Goal: Task Accomplishment & Management: Manage account settings

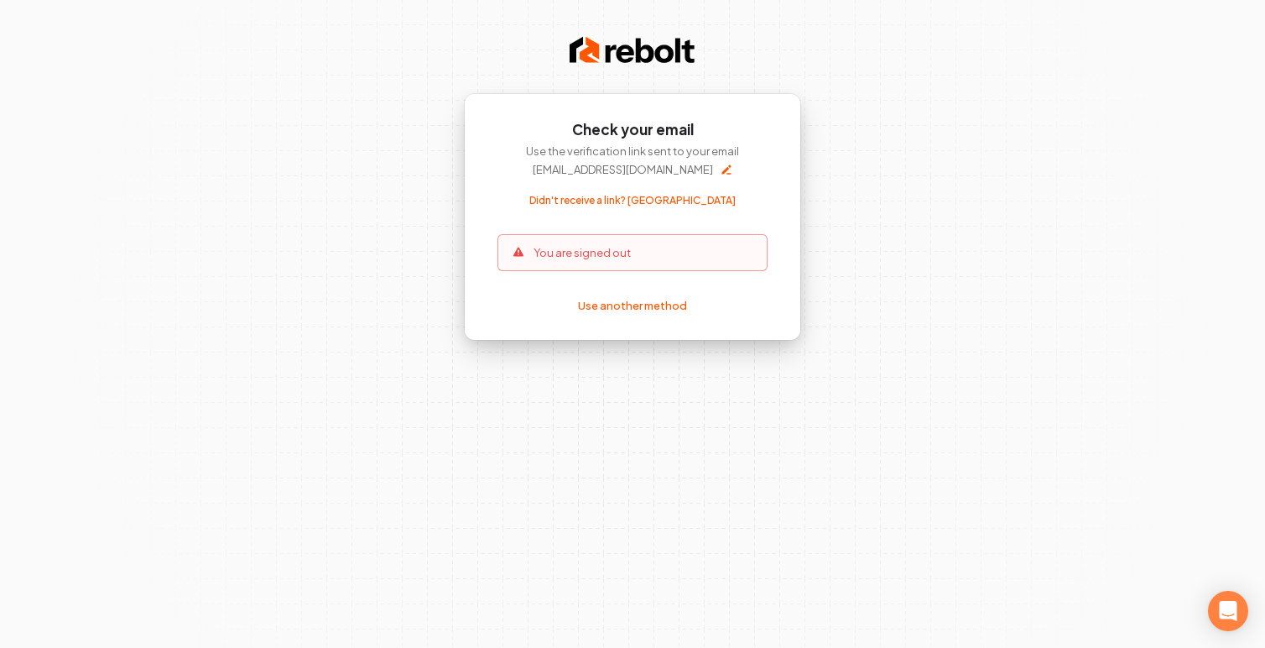
click at [640, 251] on div "You are signed out" at bounding box center [632, 252] width 270 height 37
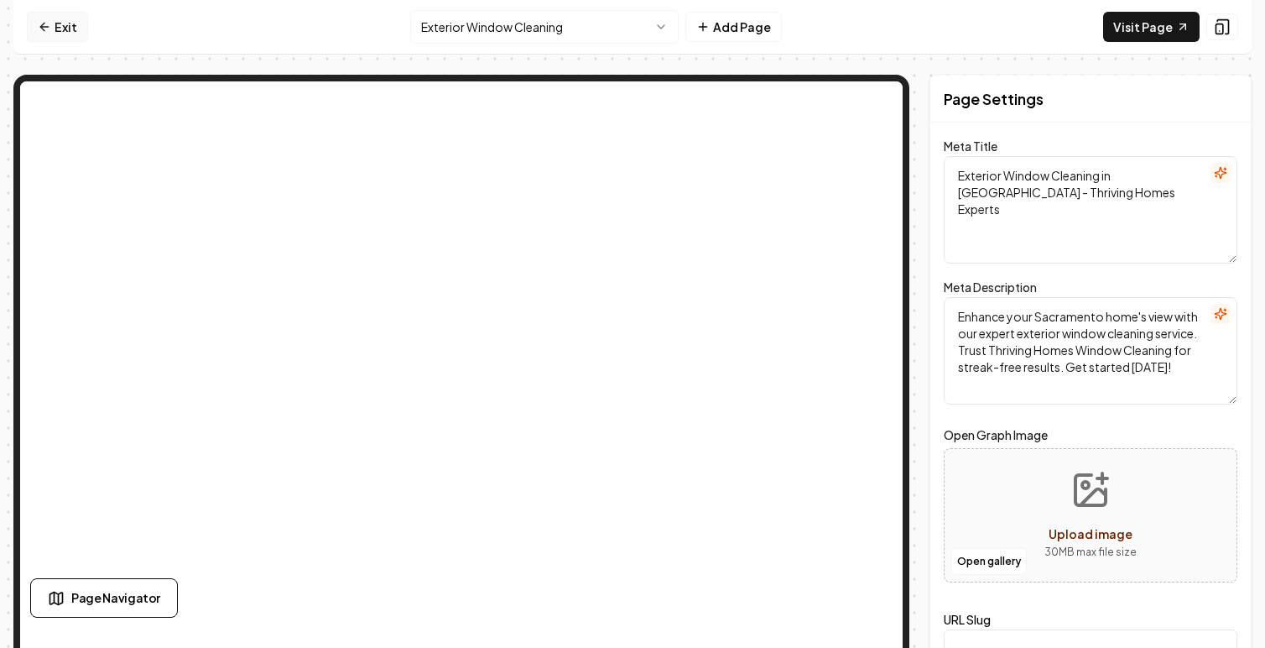
click at [59, 23] on link "Exit" at bounding box center [57, 27] width 61 height 30
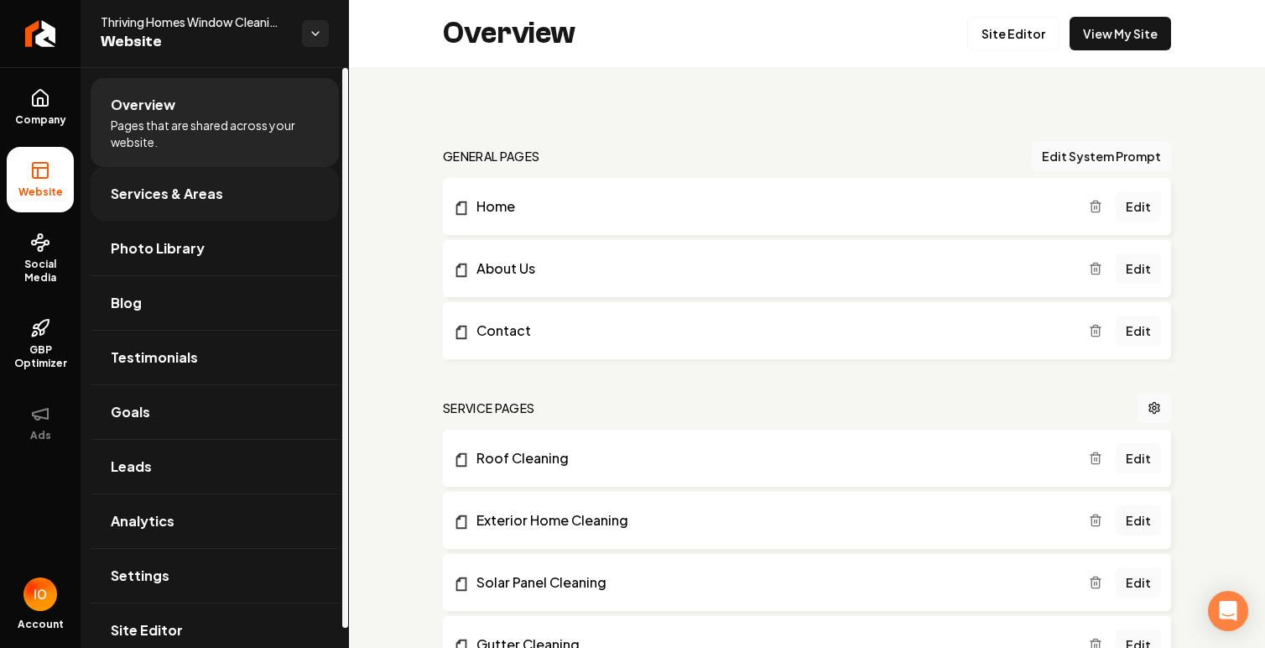
click at [219, 194] on link "Services & Areas" at bounding box center [215, 194] width 248 height 54
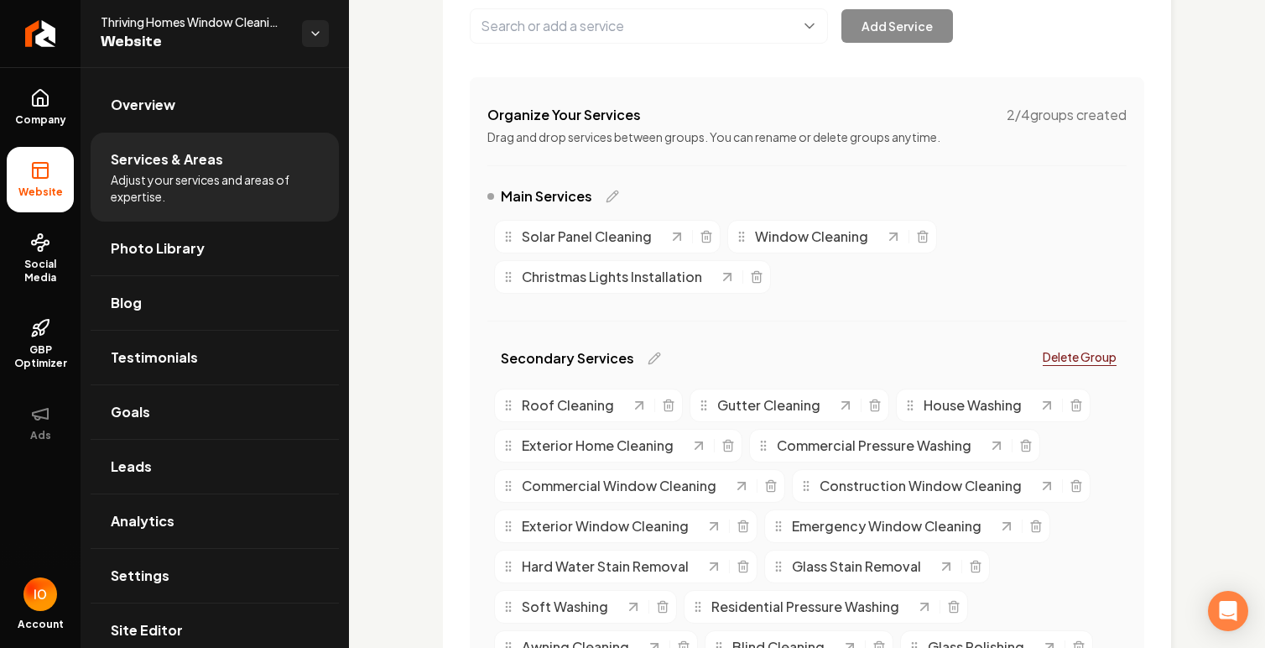
scroll to position [254, 0]
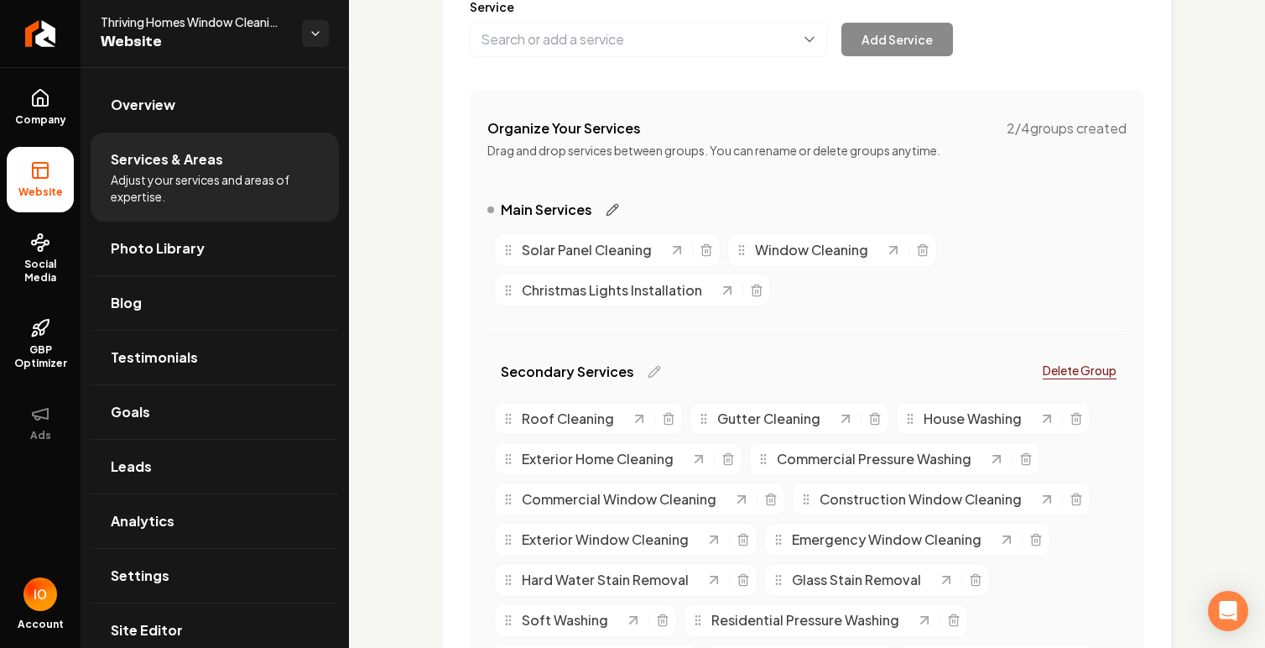
click at [607, 206] on icon "Main content area" at bounding box center [612, 209] width 13 height 13
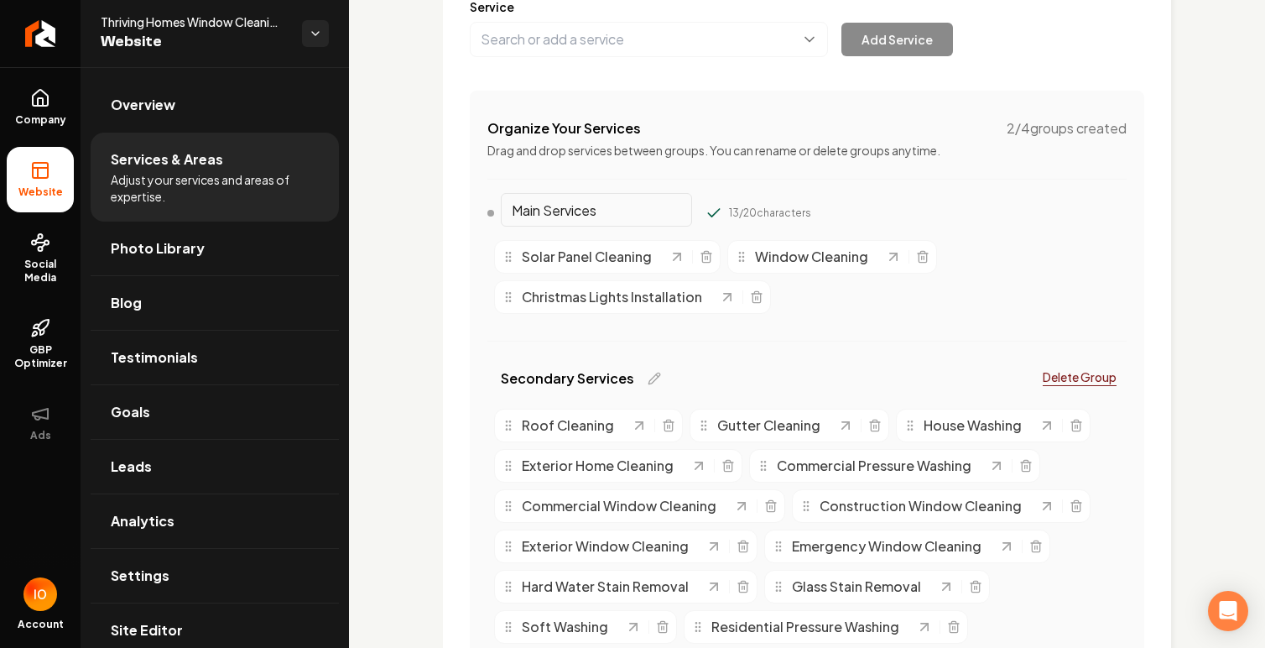
click at [729, 211] on div "13 / 20 characters" at bounding box center [770, 212] width 82 height 13
click at [844, 298] on div "Solar Panel Cleaning Window Cleaning Christmas Lights Installation" at bounding box center [806, 276] width 639 height 87
click at [630, 207] on input "Main Services" at bounding box center [596, 210] width 191 height 34
click at [849, 194] on div "Organize Your Services 2 / 4 groups created Drag and drop services between grou…" at bounding box center [807, 549] width 674 height 917
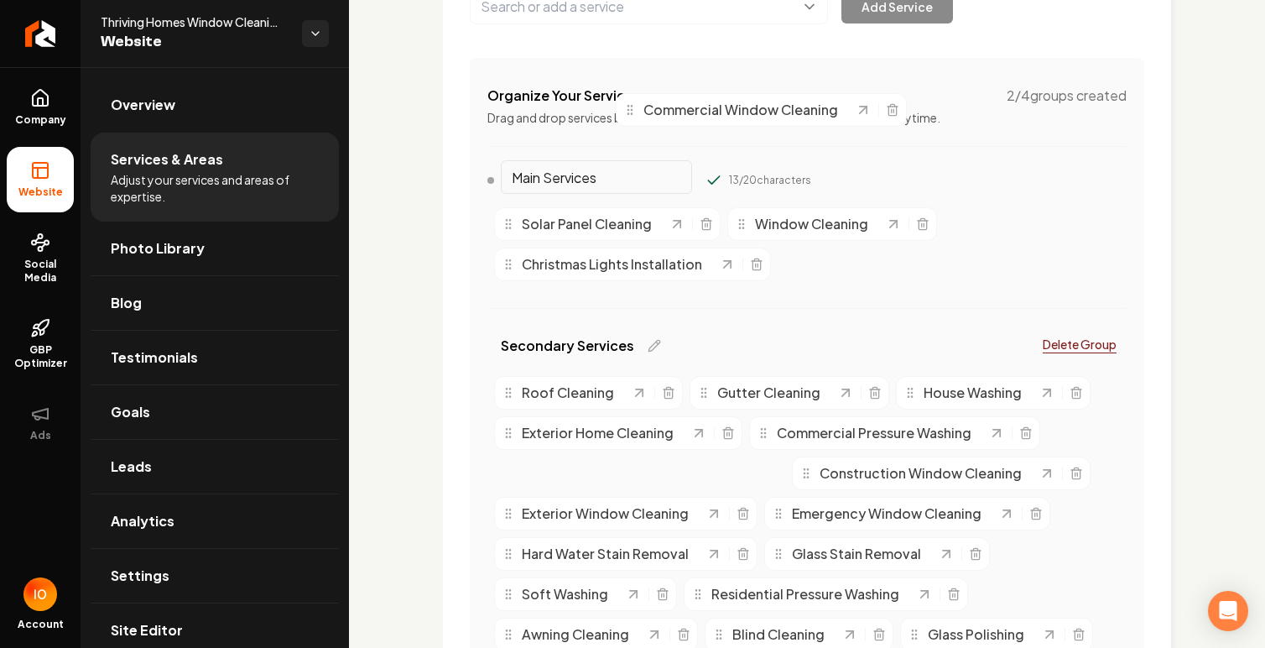
scroll to position [283, 0]
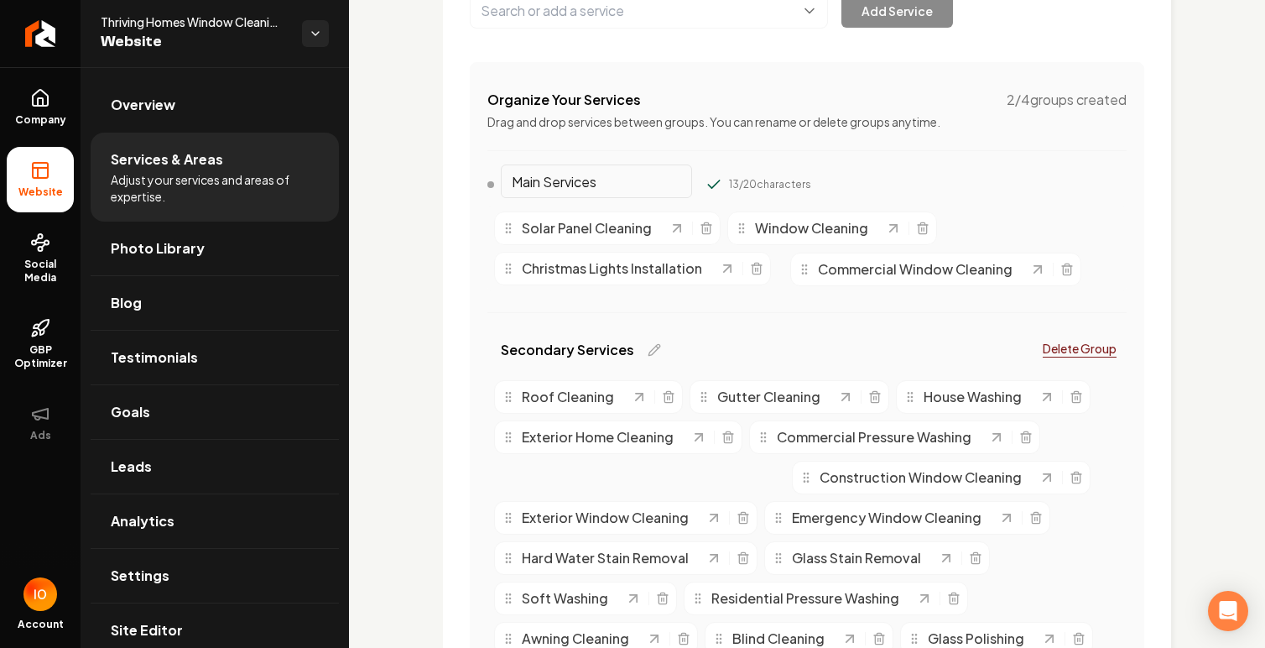
drag, startPoint x: 506, startPoint y: 256, endPoint x: 802, endPoint y: 271, distance: 296.5
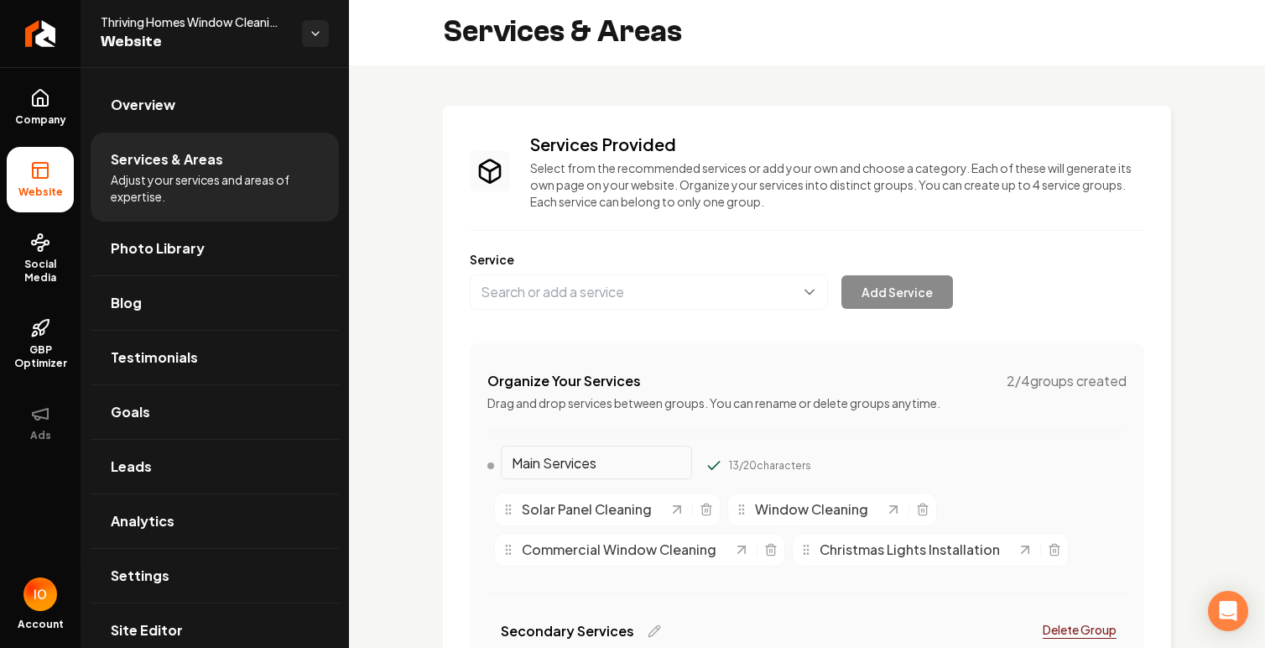
scroll to position [0, 0]
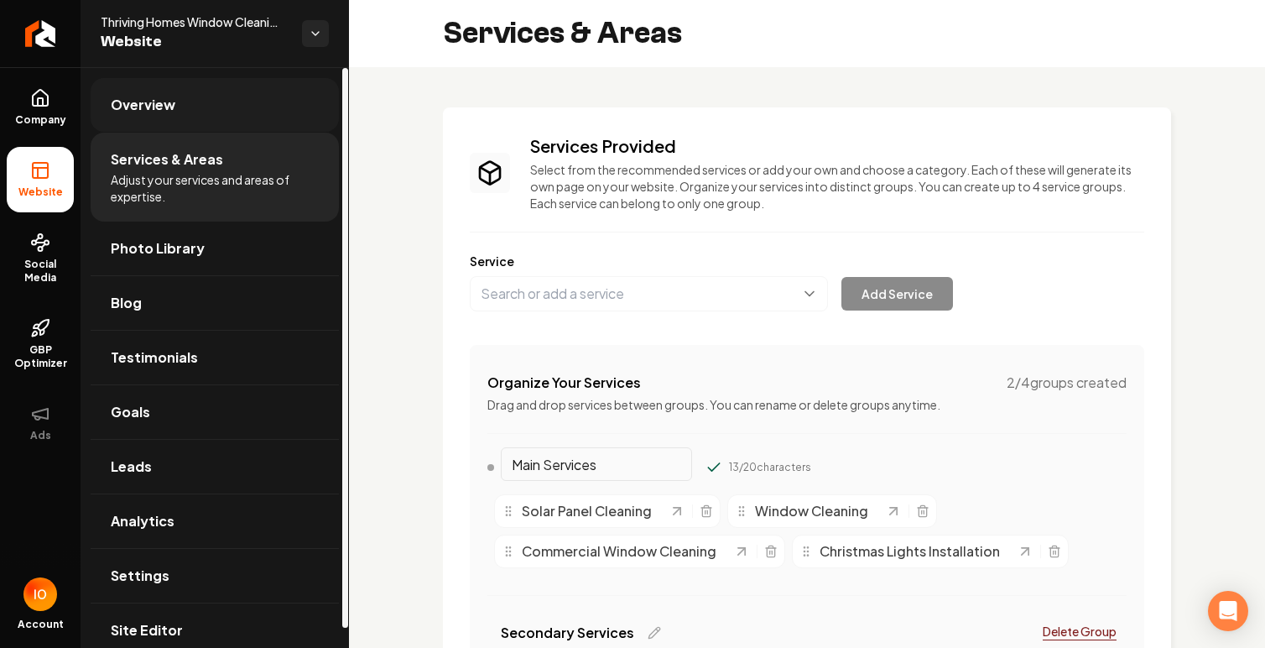
click at [222, 106] on link "Overview" at bounding box center [215, 105] width 248 height 54
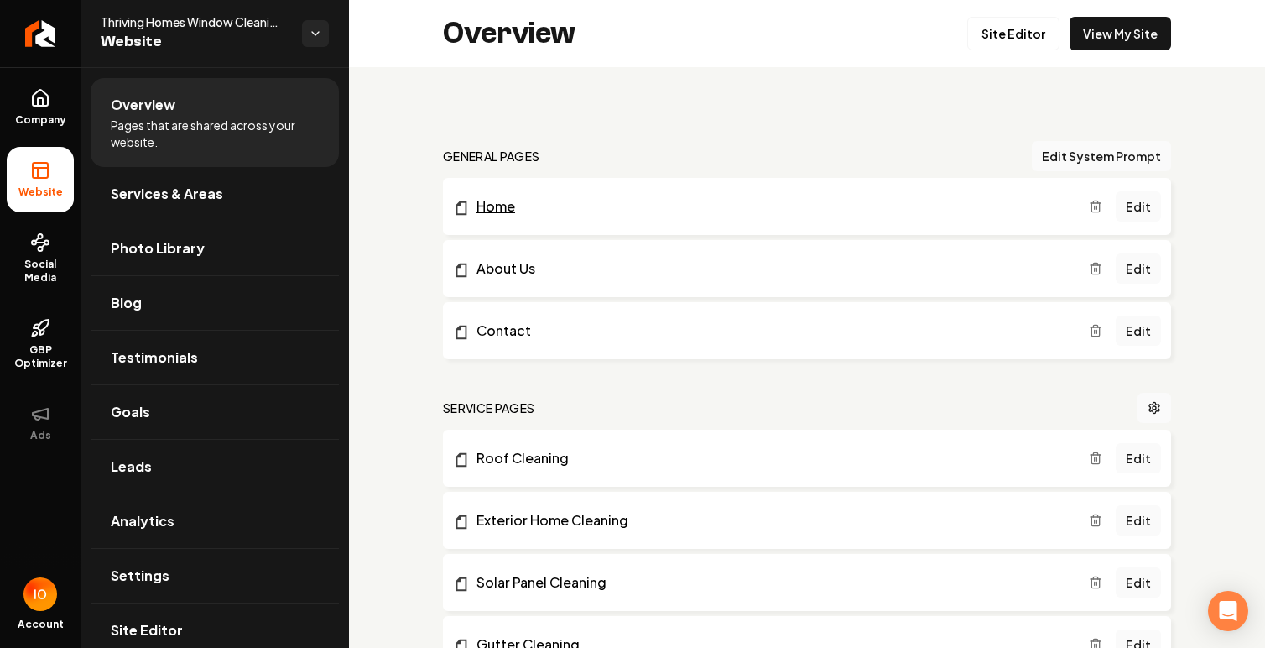
click at [987, 203] on link "Home" at bounding box center [771, 206] width 636 height 20
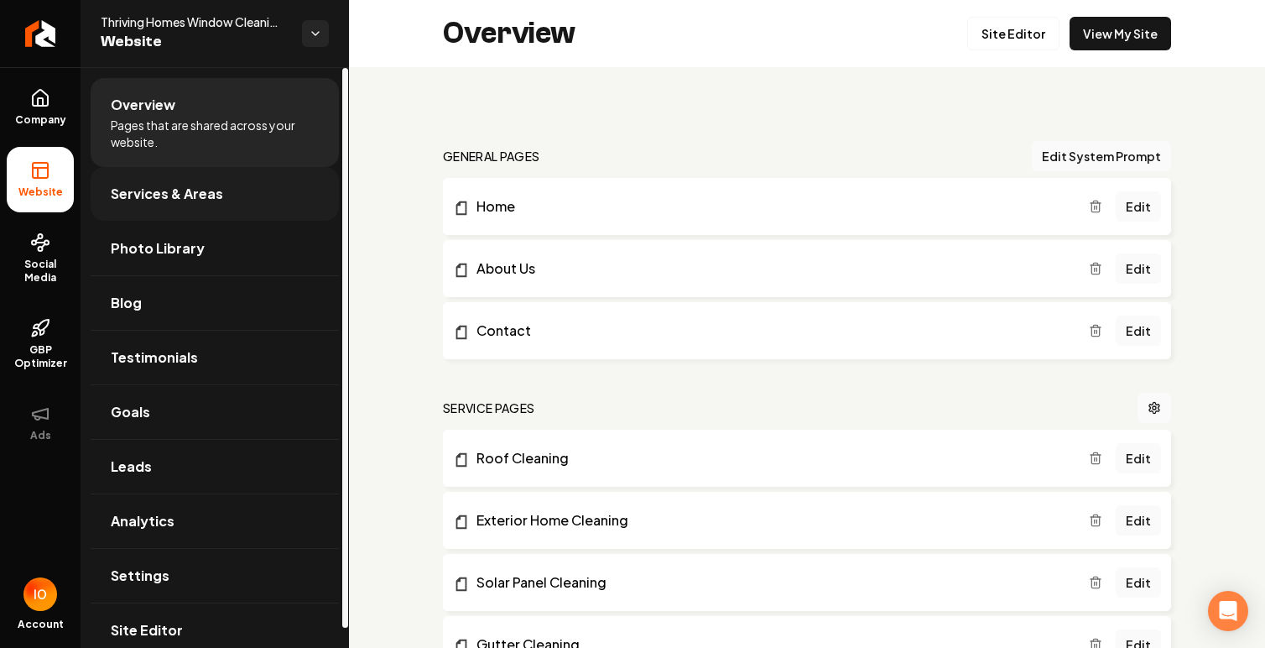
click at [211, 191] on span "Services & Areas" at bounding box center [167, 194] width 112 height 20
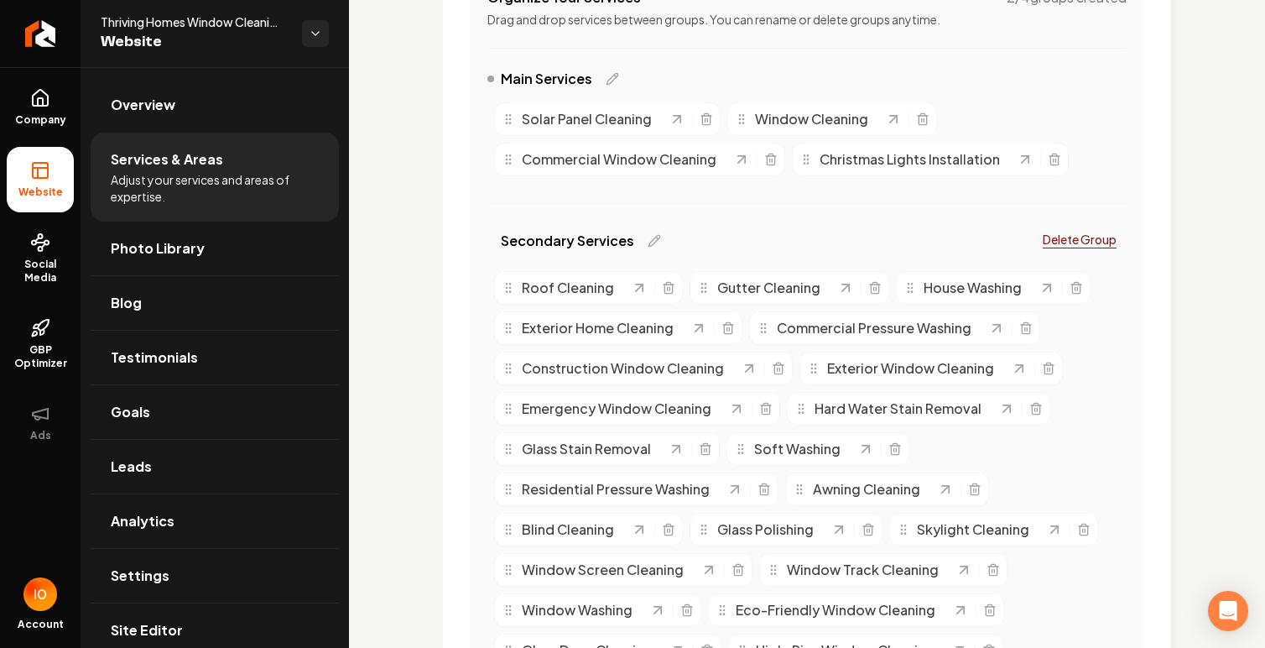
scroll to position [382, 0]
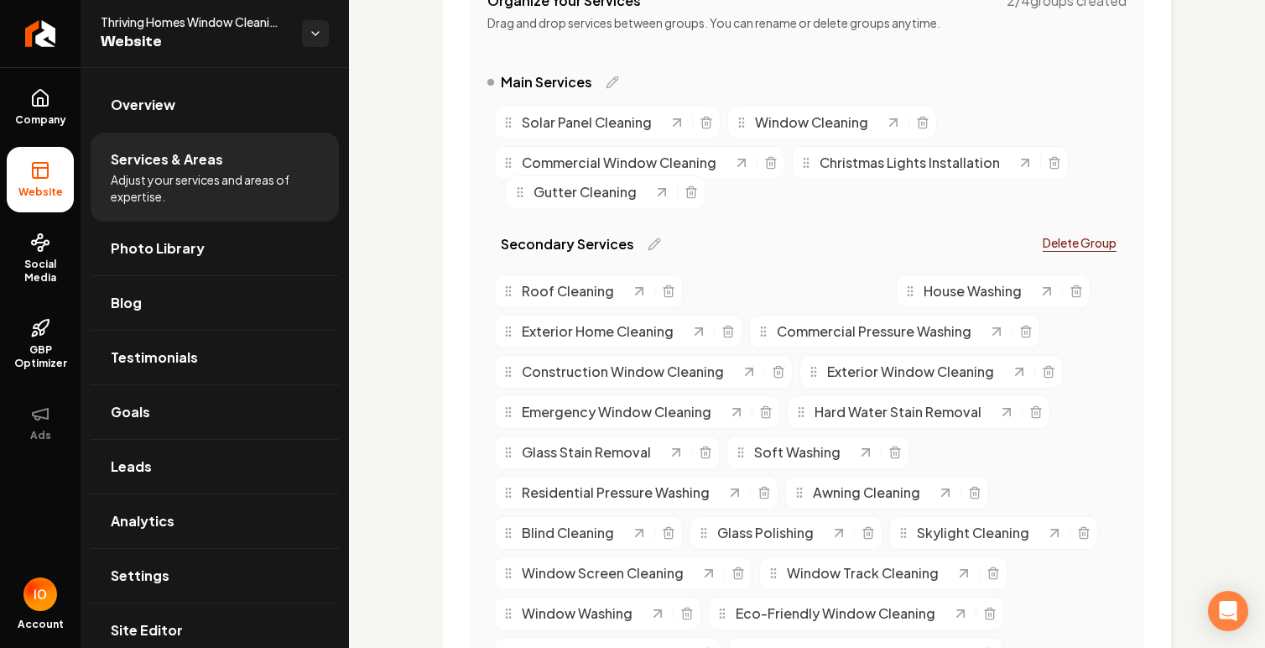
drag, startPoint x: 758, startPoint y: 293, endPoint x: 576, endPoint y: 194, distance: 207.2
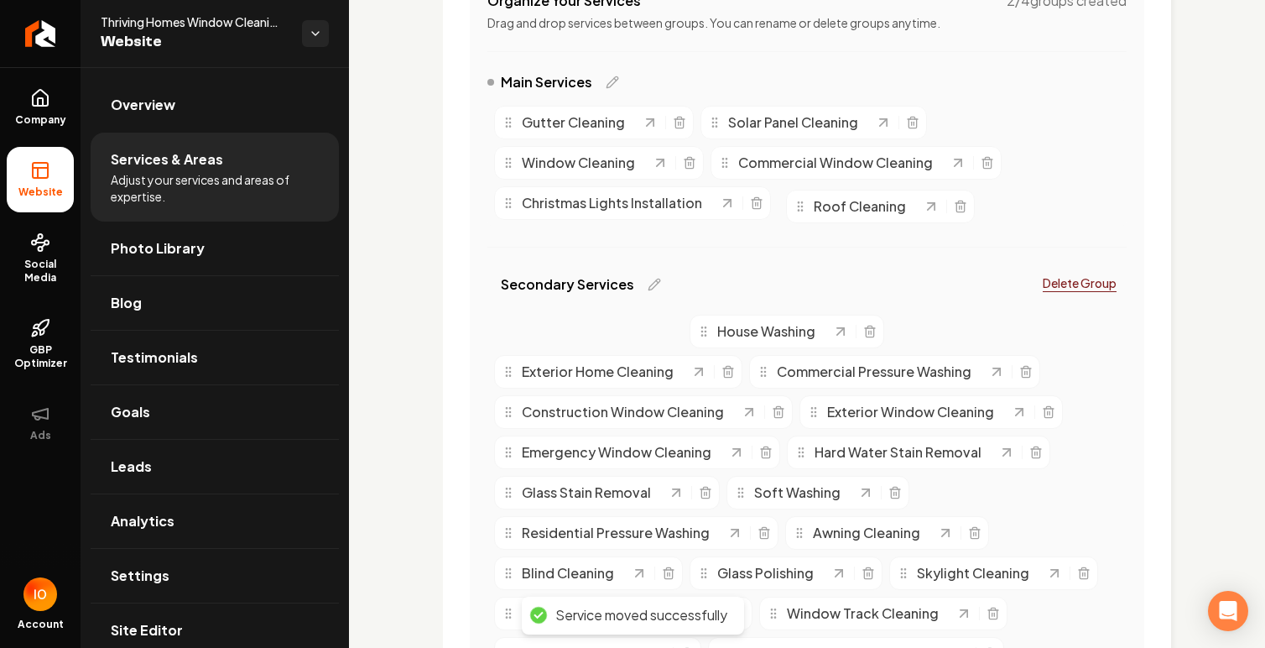
drag, startPoint x: 572, startPoint y: 339, endPoint x: 865, endPoint y: 214, distance: 318.3
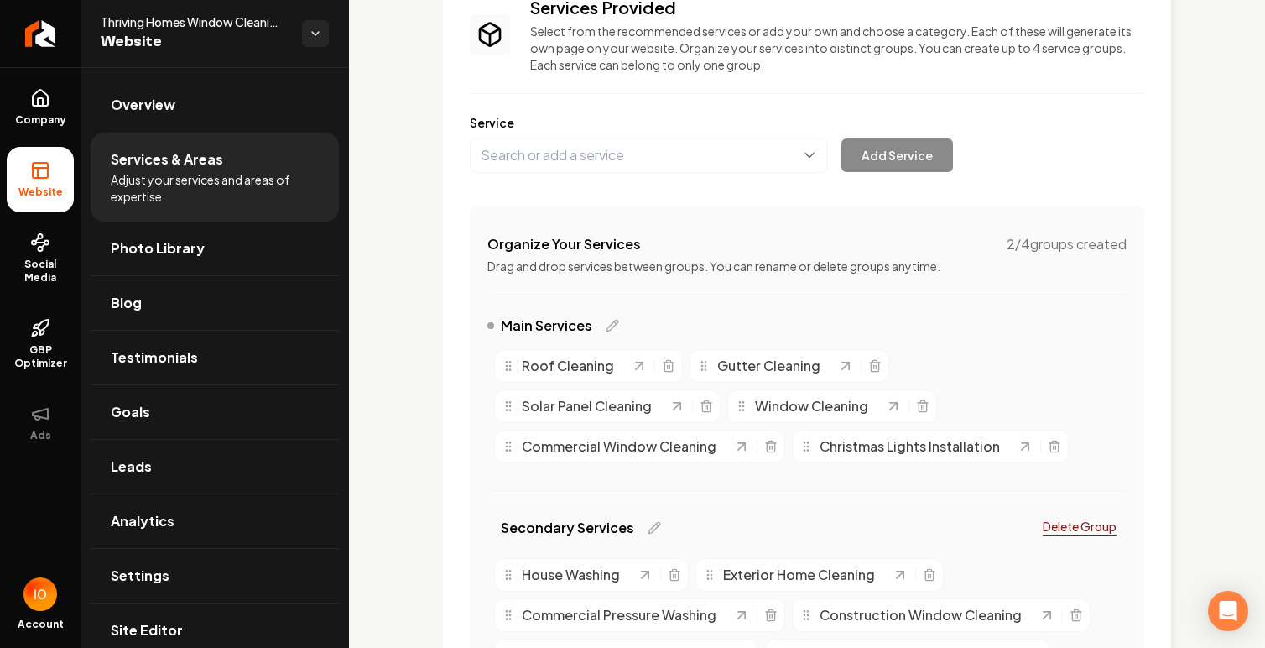
scroll to position [0, 0]
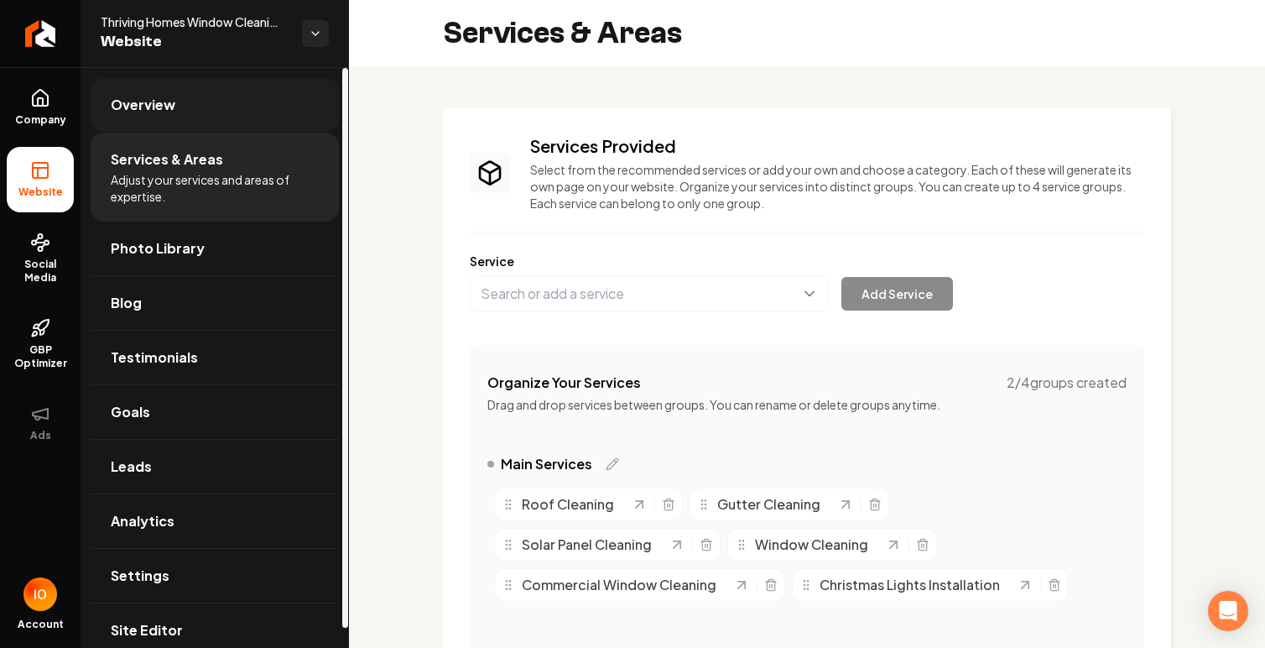
click at [169, 91] on link "Overview" at bounding box center [215, 105] width 248 height 54
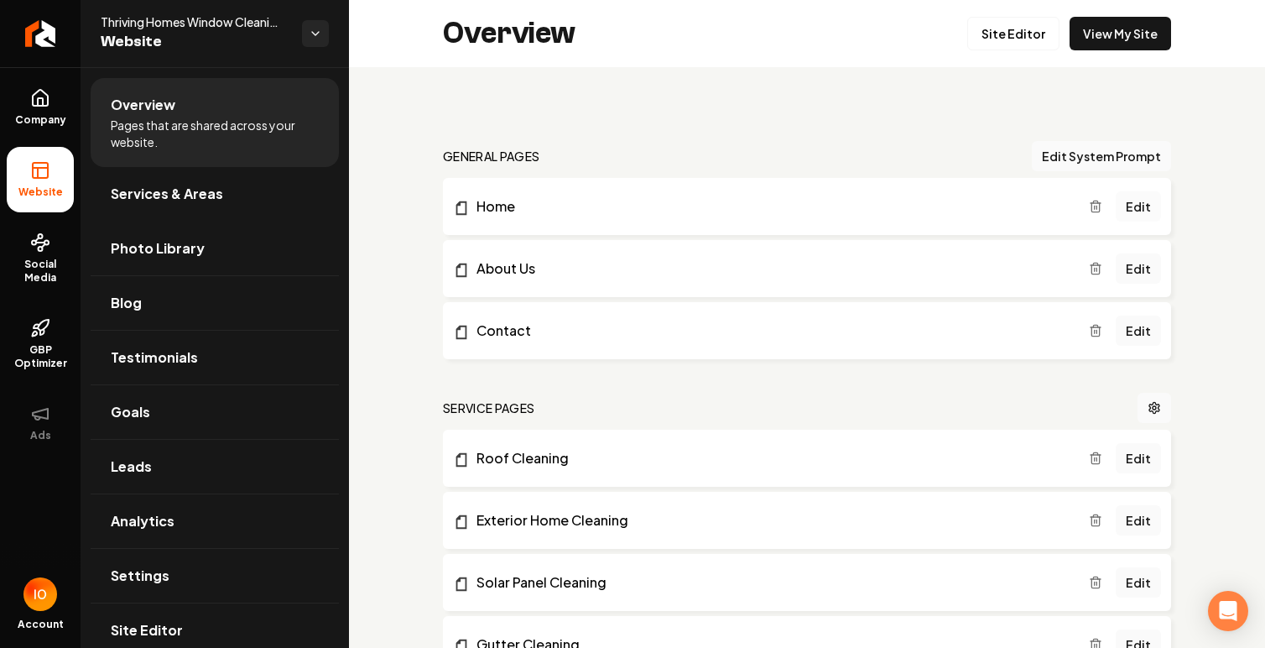
click at [1148, 209] on link "Edit" at bounding box center [1138, 206] width 45 height 30
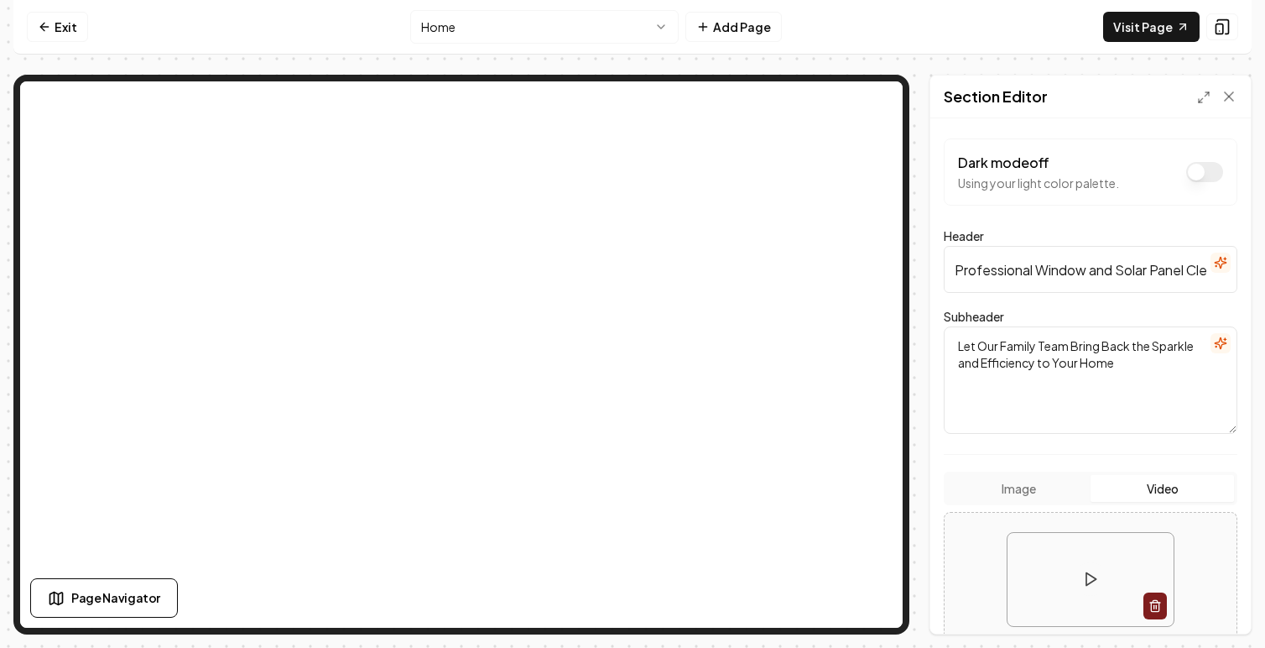
click at [1049, 273] on input "Professional Window and Solar Panel Cleaning Services in [GEOGRAPHIC_DATA]" at bounding box center [1091, 269] width 294 height 47
paste input "Top-Rated Window Cleaning, Solar Panel Cleaning & Gutter"
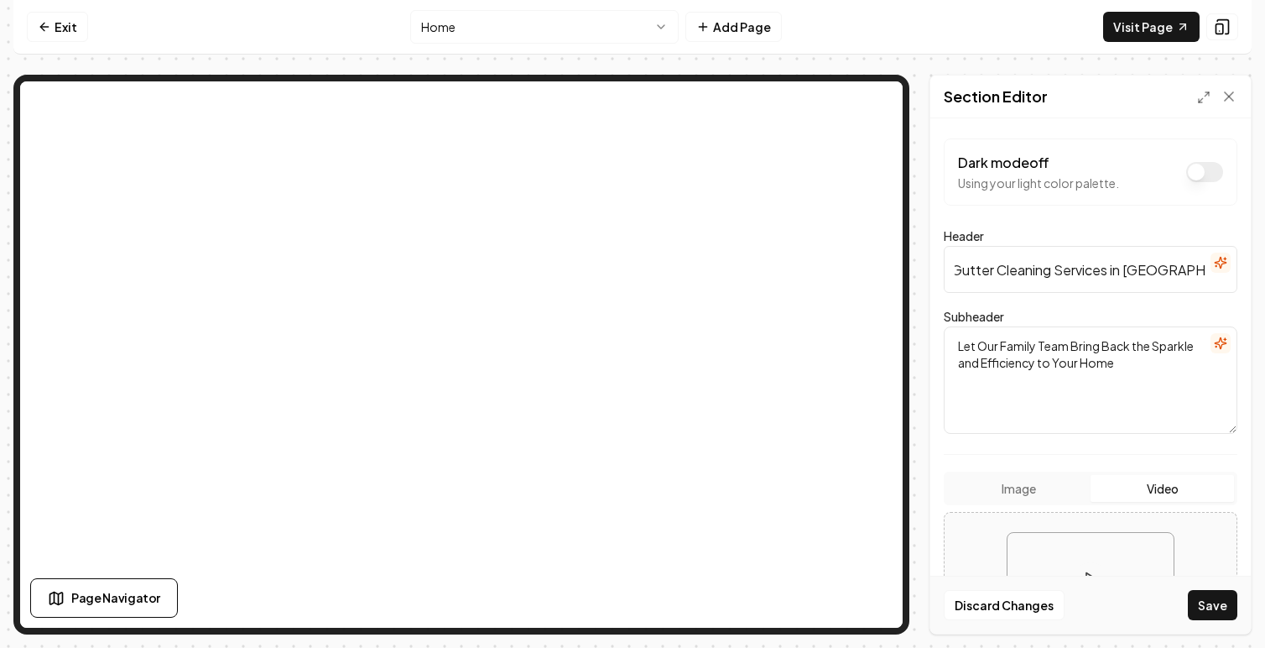
type input "Top-Rated Window Cleaning, Solar Panel Cleaning & Gutter Cleaning Services in […"
drag, startPoint x: 1127, startPoint y: 367, endPoint x: 902, endPoint y: 336, distance: 227.1
click at [879, 249] on div "Page Settings Section Editor Dark mode off Using your light color palette. Head…" at bounding box center [632, 355] width 1238 height 560
paste textarea "From streak-free windows to debris-free gutters and efficient solar panels — se…"
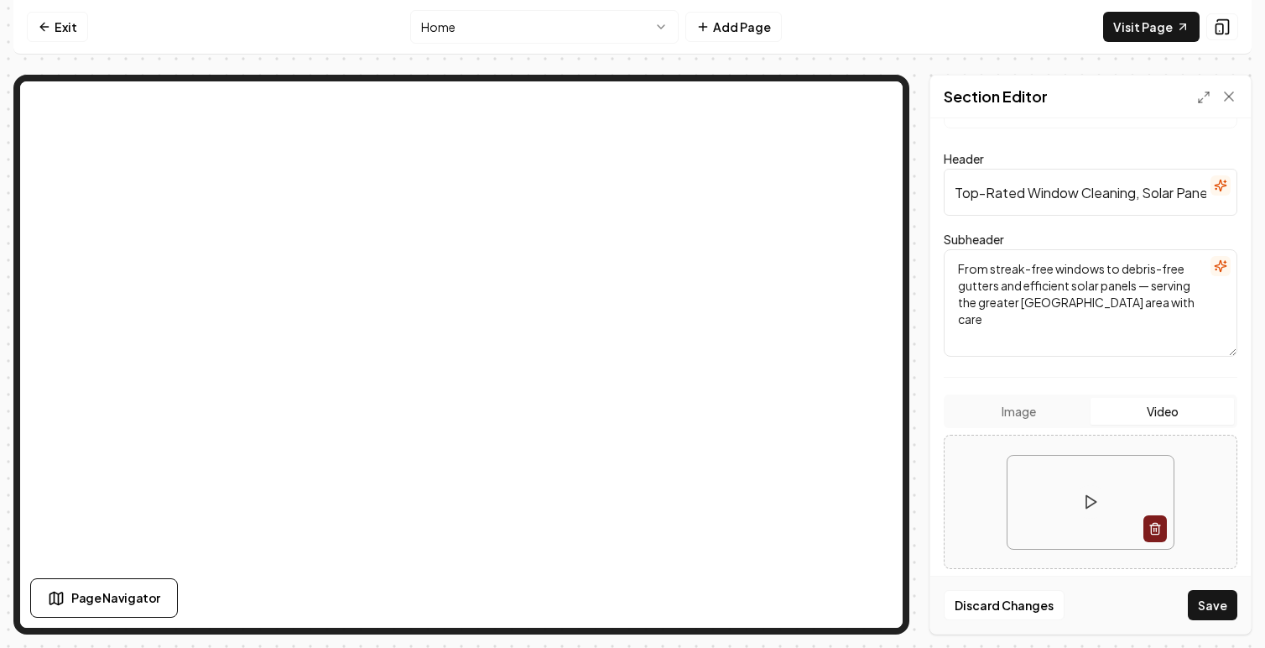
scroll to position [78, 0]
type textarea "From streak-free windows to debris-free gutters and efficient solar panels — se…"
click at [1216, 605] on button "Save" at bounding box center [1212, 605] width 49 height 30
click at [1148, 28] on link "Visit Page" at bounding box center [1151, 27] width 96 height 30
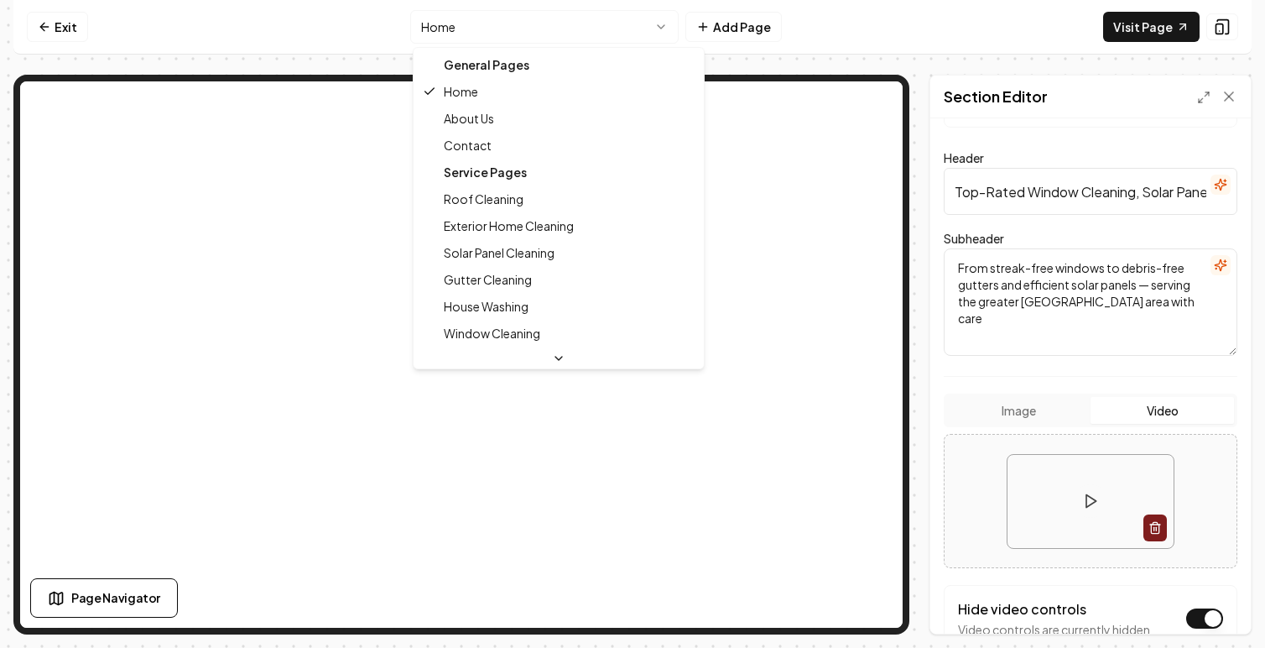
click at [472, 29] on html "Computer Required This feature is only available on a computer. Please switch t…" at bounding box center [632, 324] width 1265 height 648
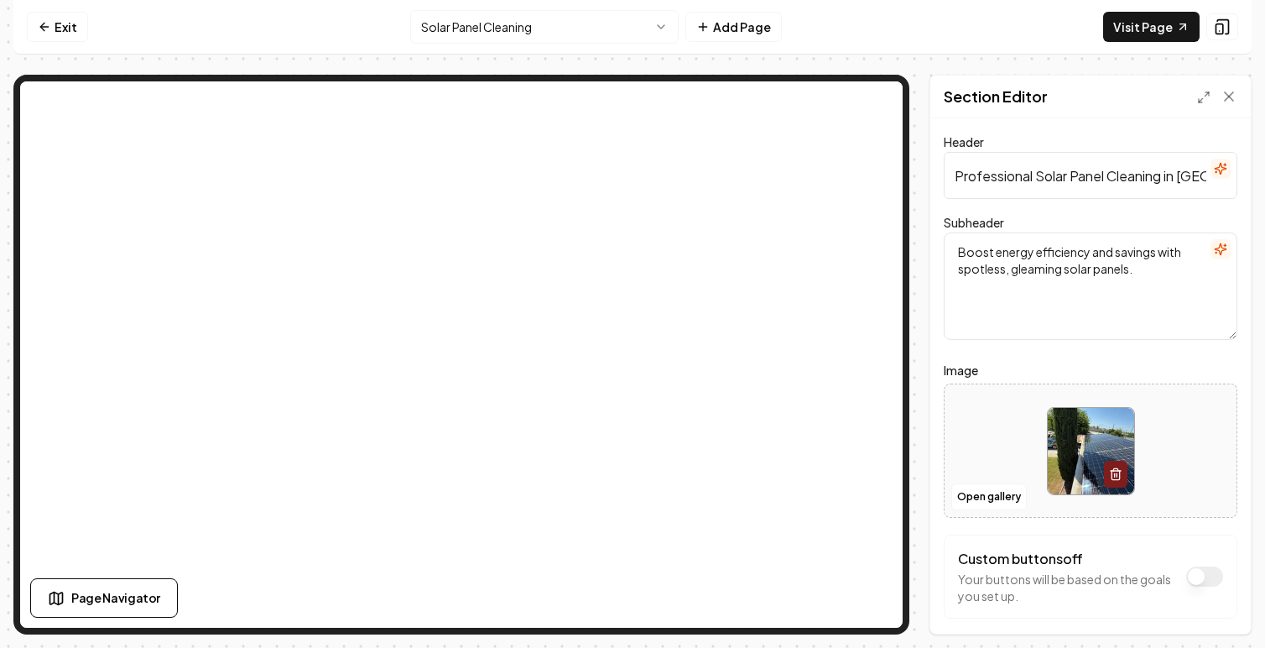
click at [1049, 179] on input "Professional Solar Panel Cleaning in [GEOGRAPHIC_DATA]" at bounding box center [1091, 175] width 294 height 47
paste input "Solar Panel Cleaning in [GEOGRAPHIC_DATA] – Keep Your Panels Shining & Efficient"
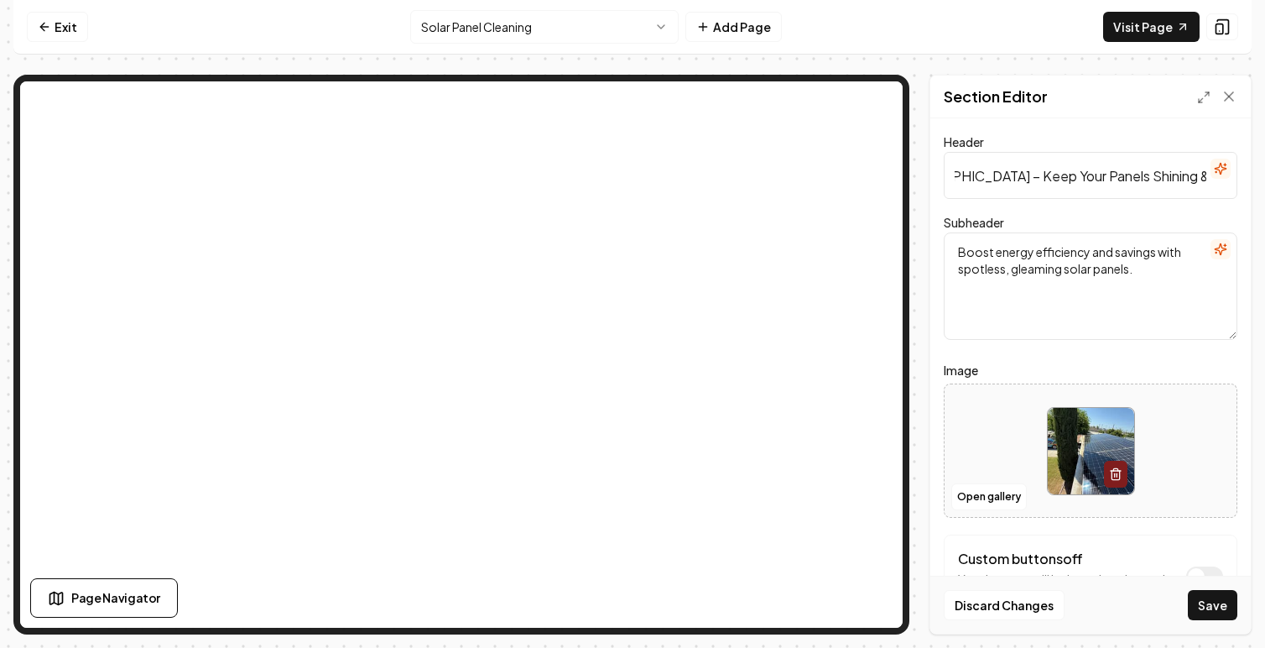
click at [977, 177] on input "Solar Panel Cleaning in [GEOGRAPHIC_DATA] – Keep Your Panels Shining & Efficient" at bounding box center [1091, 175] width 294 height 47
type input "Solar Panel Cleaning in [GEOGRAPHIC_DATA] Keep Your Panels Shining & Efficient"
click at [1018, 267] on textarea "Boost energy efficiency and savings with spotless, gleaming solar panels." at bounding box center [1091, 285] width 294 height 107
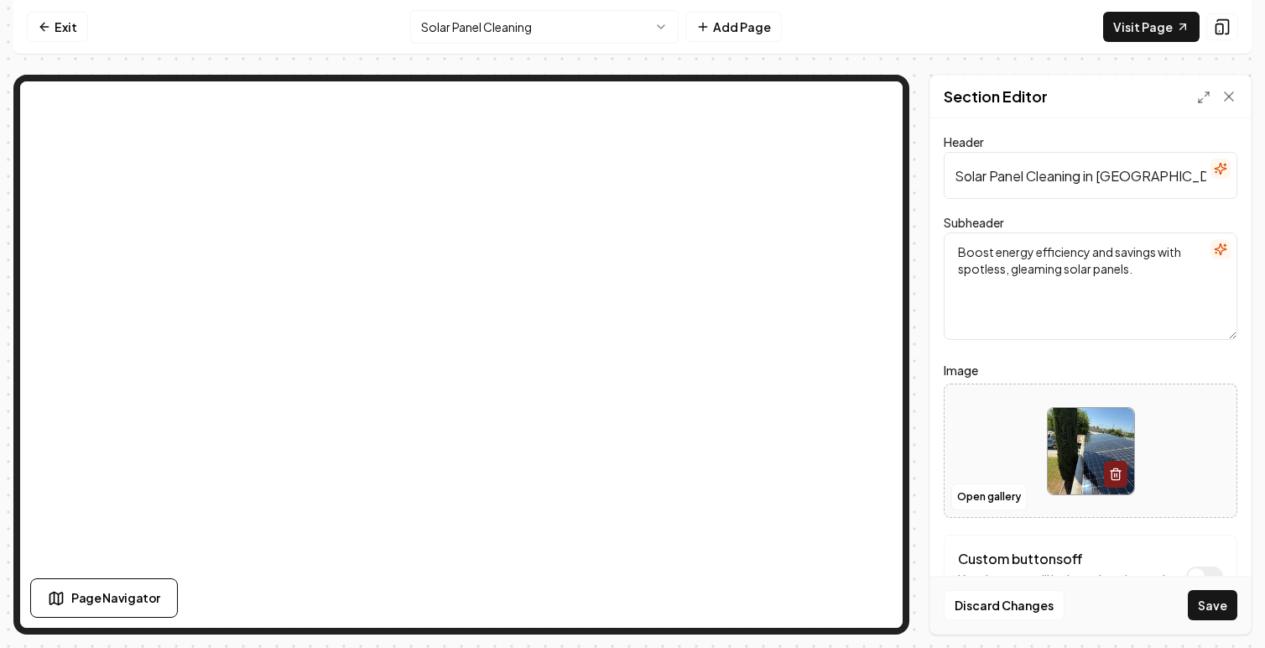
click at [1018, 267] on textarea "Boost energy efficiency and savings with spotless, gleaming solar panels." at bounding box center [1091, 285] width 294 height 107
paste textarea "Professional solar panel cleaning for [GEOGRAPHIC_DATA], [GEOGRAPHIC_DATA], Roc…"
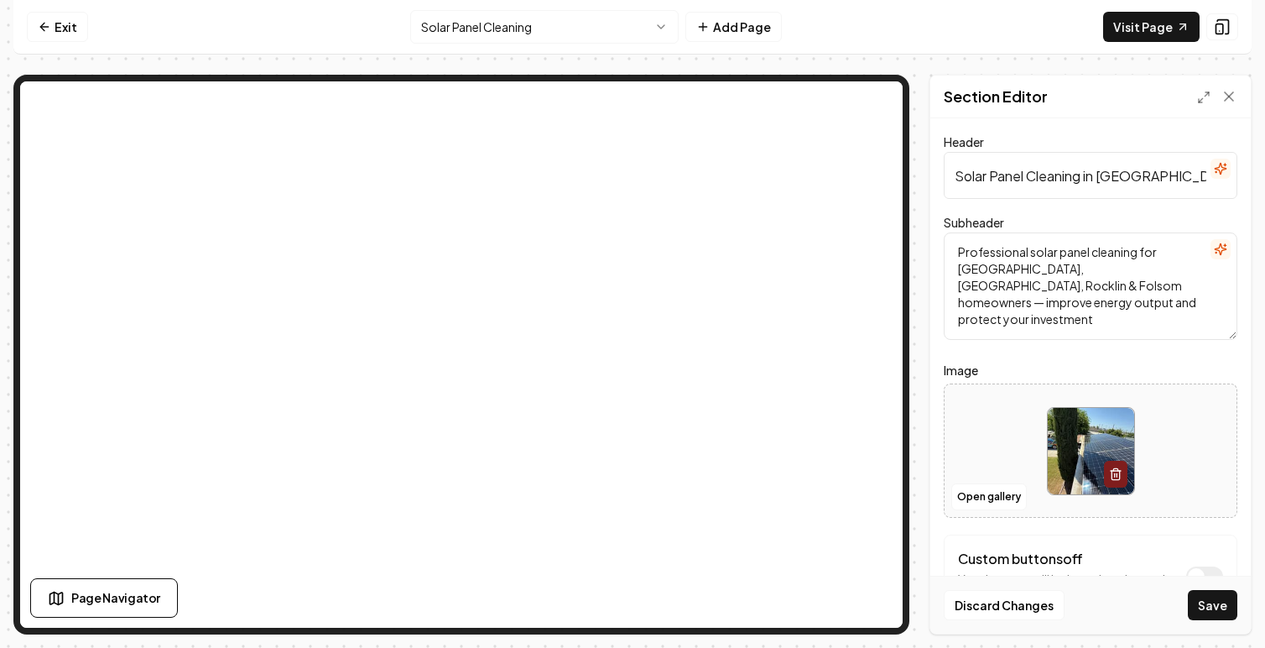
type textarea "Professional solar panel cleaning for [GEOGRAPHIC_DATA], [GEOGRAPHIC_DATA], Roc…"
click at [1126, 354] on form "Header Solar Panel Cleaning in [GEOGRAPHIC_DATA] Keep Your Panels Shining & Eff…" at bounding box center [1091, 409] width 294 height 554
click at [1216, 602] on button "Save" at bounding box center [1212, 605] width 49 height 30
click at [559, 30] on html "Computer Required This feature is only available on a computer. Please switch t…" at bounding box center [632, 324] width 1265 height 648
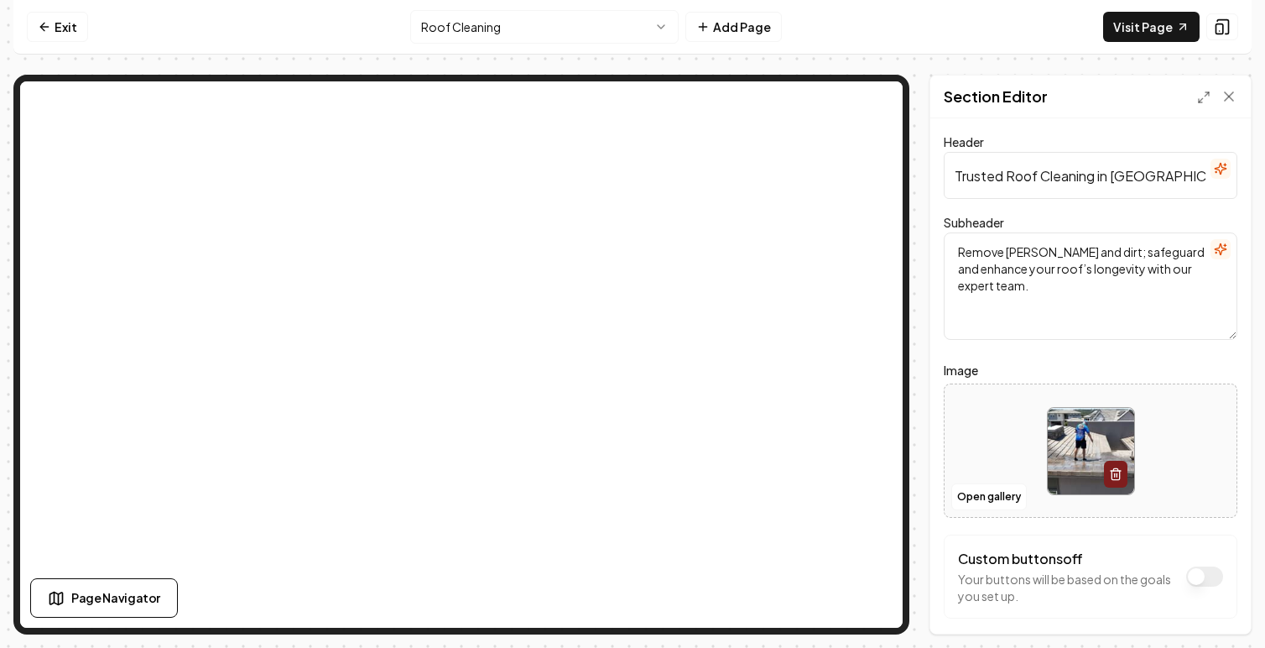
click at [1083, 253] on textarea "Remove [PERSON_NAME] and dirt; safeguard and enhance your roof’s longevity with…" at bounding box center [1091, 285] width 294 height 107
type textarea "Remove [PERSON_NAME] and dirt safeguard and enhance your roof’s longevity with …"
click at [1093, 179] on input "Trusted Roof Cleaning in [GEOGRAPHIC_DATA]" at bounding box center [1091, 175] width 294 height 47
click at [1058, 174] on input "Trusted Roof Cleaning in [GEOGRAPHIC_DATA]" at bounding box center [1091, 175] width 294 height 47
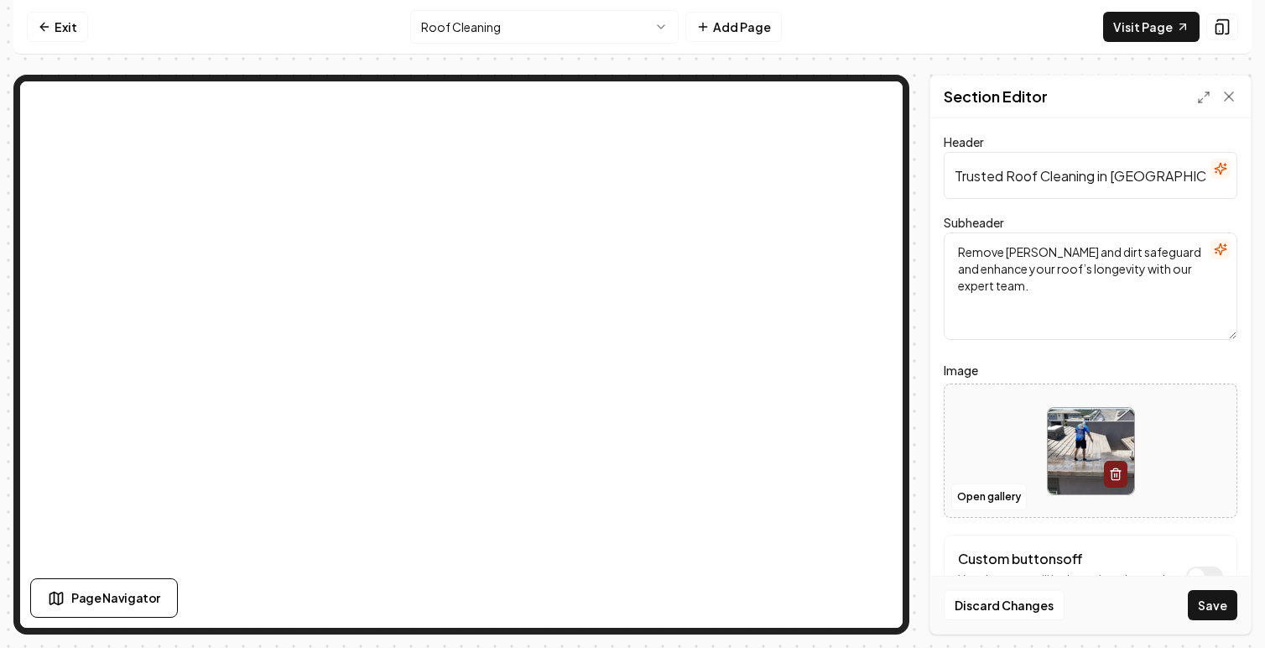
click at [1058, 174] on input "Trusted Roof Cleaning in [GEOGRAPHIC_DATA]" at bounding box center [1091, 175] width 294 height 47
paste input "Professional Roof Cleaning in [GEOGRAPHIC_DATA] – Restore Curb Appeal"
click at [1071, 179] on input "Professional Roof Cleaning in [GEOGRAPHIC_DATA] – Restore Curb Appeal" at bounding box center [1091, 175] width 294 height 47
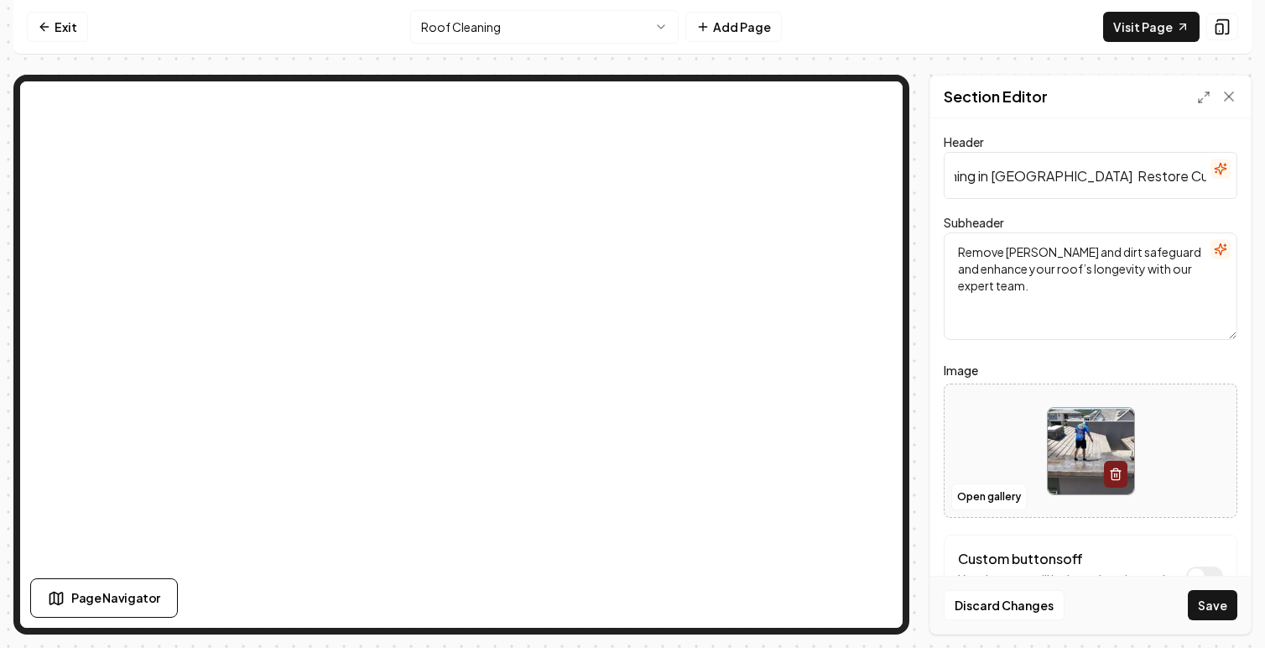
type input "Professional Roof Cleaning in [GEOGRAPHIC_DATA] Restore Curb Appeal"
drag, startPoint x: 996, startPoint y: 279, endPoint x: 946, endPoint y: 248, distance: 58.4
click at [946, 248] on textarea "Remove [PERSON_NAME] and dirt safeguard and enhance your roof’s longevity with …" at bounding box center [1091, 285] width 294 height 107
paste textarea "From [PERSON_NAME] removal to stain cleanup, we keep Sacramento roofs spotless …"
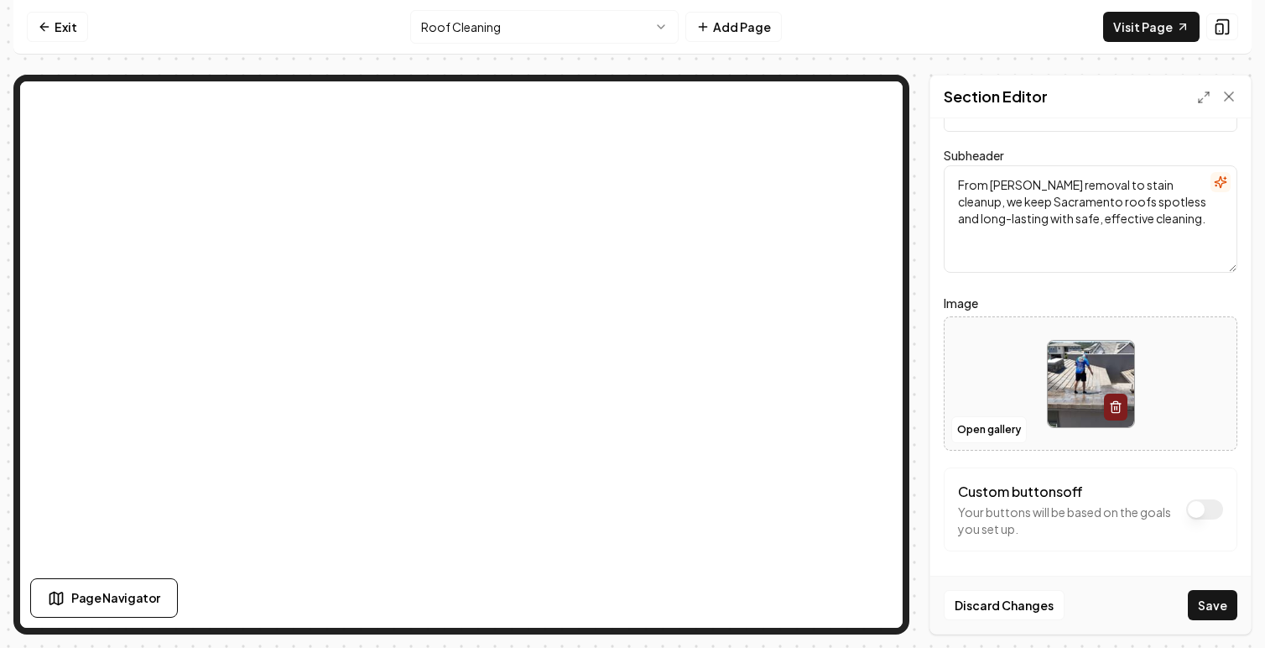
scroll to position [72, 0]
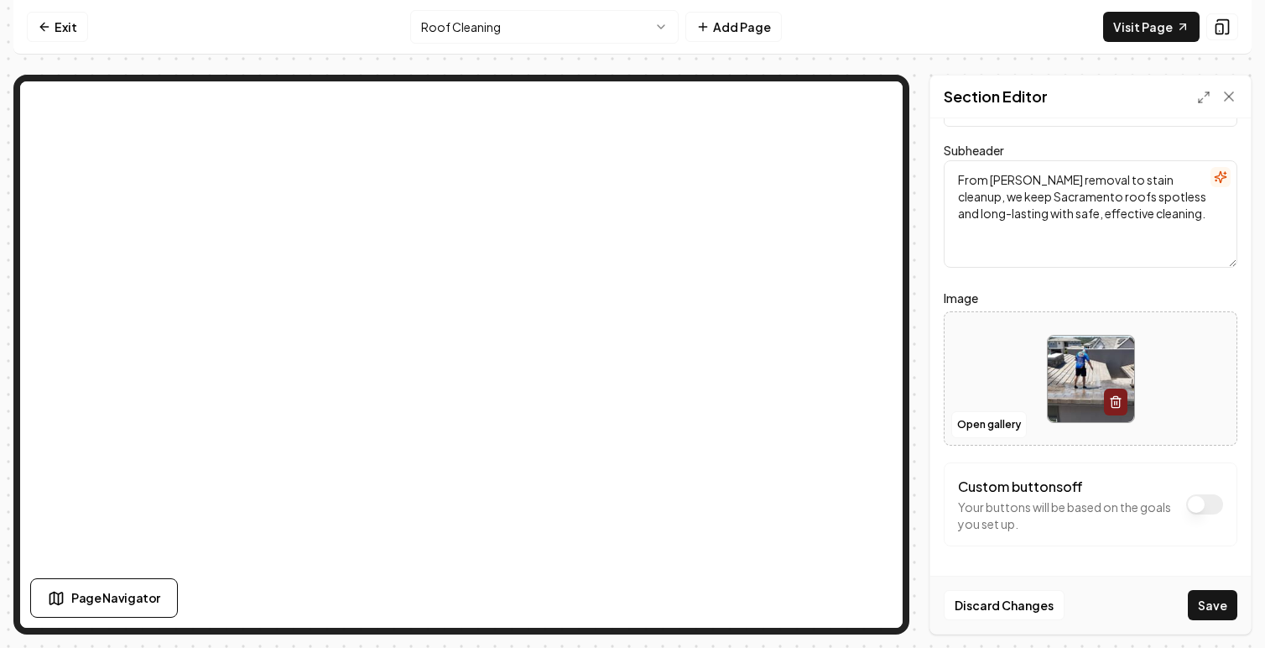
type textarea "From [PERSON_NAME] removal to stain cleanup, we keep Sacramento roofs spotless …"
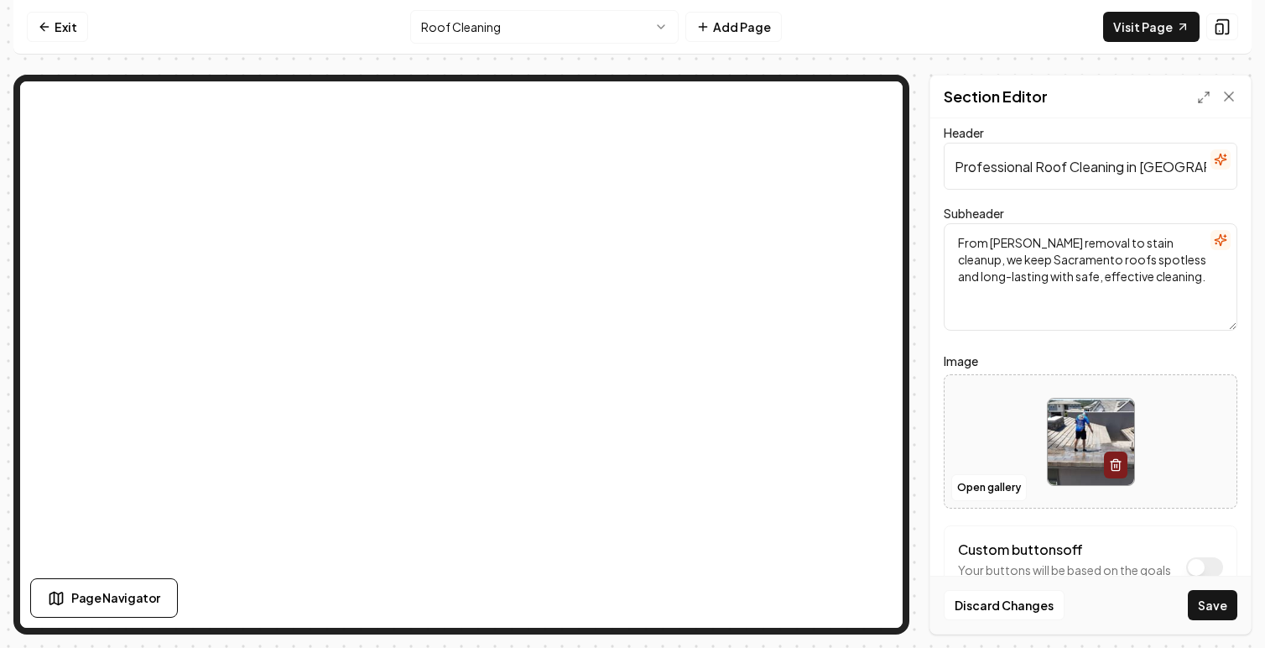
scroll to position [0, 0]
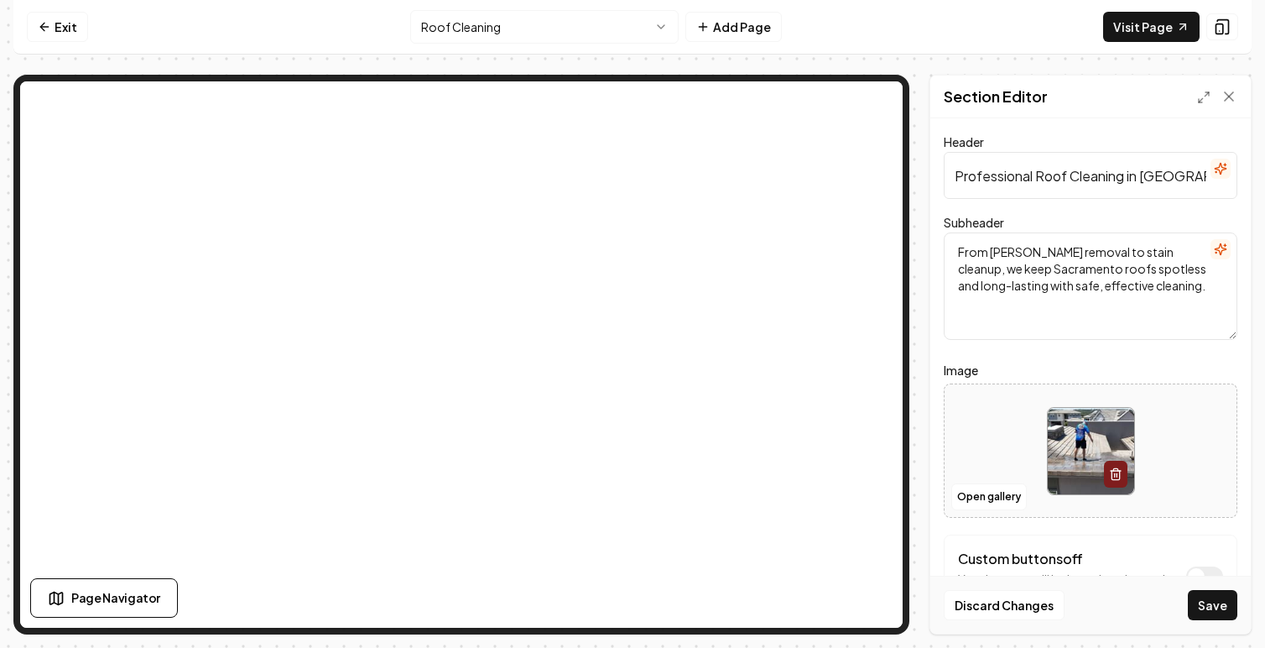
click at [1043, 181] on input "Professional Roof Cleaning in [GEOGRAPHIC_DATA] Restore Curb Appeal" at bounding box center [1091, 175] width 294 height 47
paste input "Trusted Roof Cleaning & Soft Washing in [GEOGRAPHIC_DATA]"
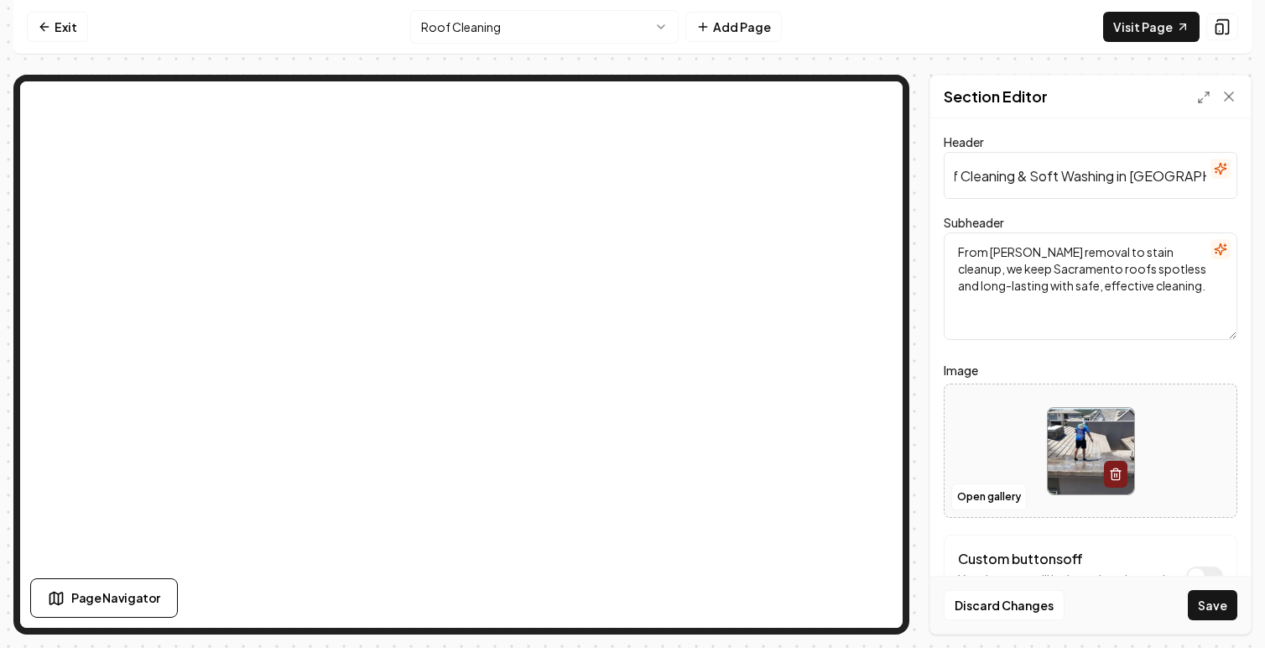
type input "Trusted Roof Cleaning & Soft Washing in [GEOGRAPHIC_DATA]"
drag, startPoint x: 1159, startPoint y: 293, endPoint x: 919, endPoint y: 252, distance: 243.4
click at [919, 252] on div "Page Settings Section Editor Header Trusted Roof Cleaning & Soft Washing in [GE…" at bounding box center [632, 355] width 1238 height 560
paste textarea "Locally owned and family-operated, we deliver safe soft wash roof cleaning acro…"
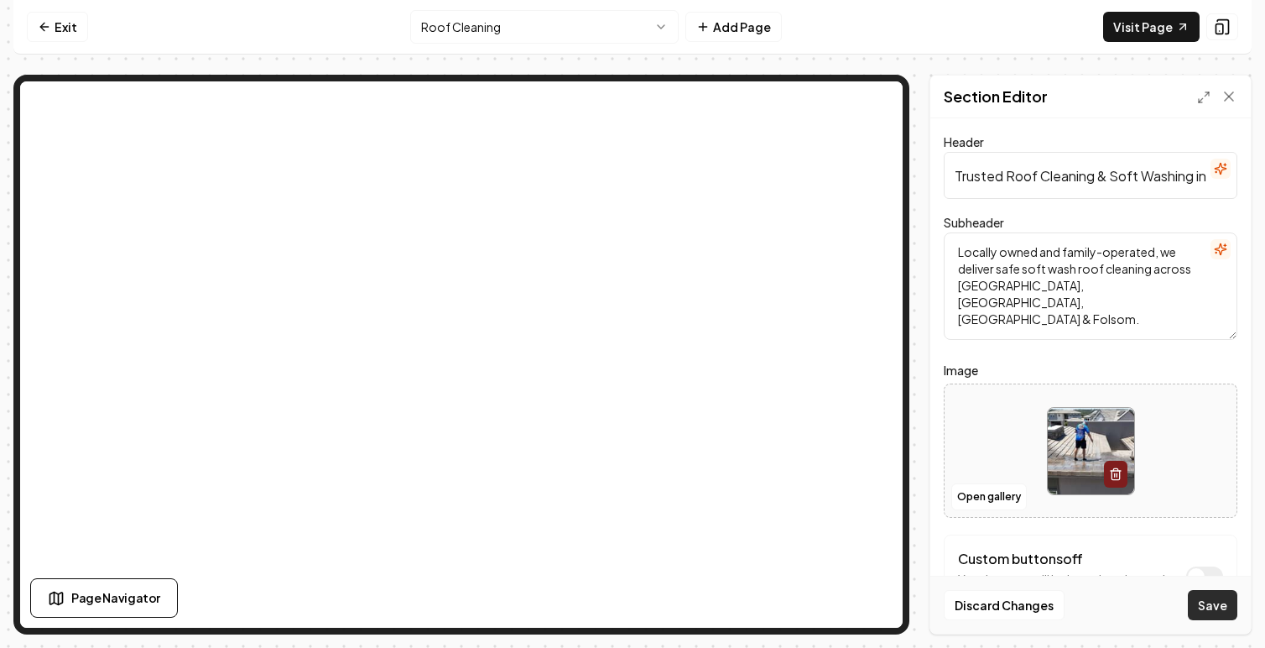
type textarea "Locally owned and family-operated, we deliver safe soft wash roof cleaning acro…"
click at [1223, 608] on button "Save" at bounding box center [1212, 605] width 49 height 30
click at [574, 31] on html "Computer Required This feature is only available on a computer. Please switch t…" at bounding box center [632, 324] width 1265 height 648
click at [515, 23] on html "Computer Required This feature is only available on a computer. Please switch t…" at bounding box center [632, 324] width 1265 height 648
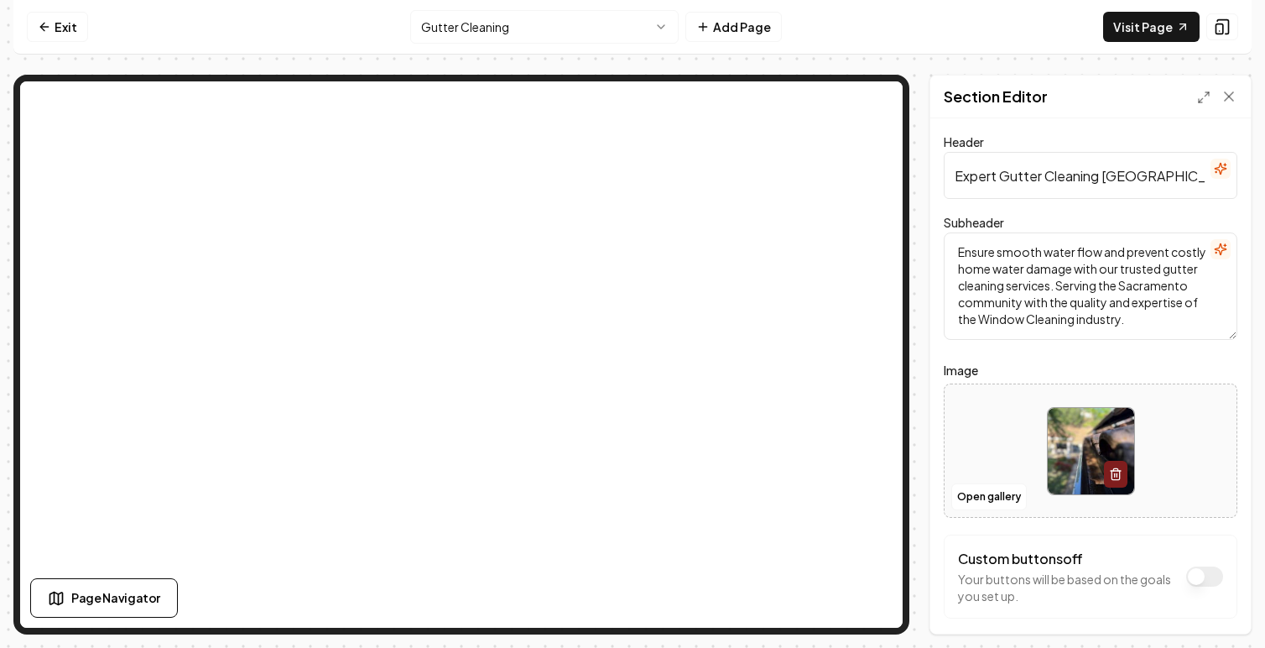
click at [1028, 176] on input "Expert Gutter Cleaning [GEOGRAPHIC_DATA]" at bounding box center [1091, 175] width 294 height 47
paste input "Sacramento’s Most Trusted Gutter & Downspout Cleaning Experts"
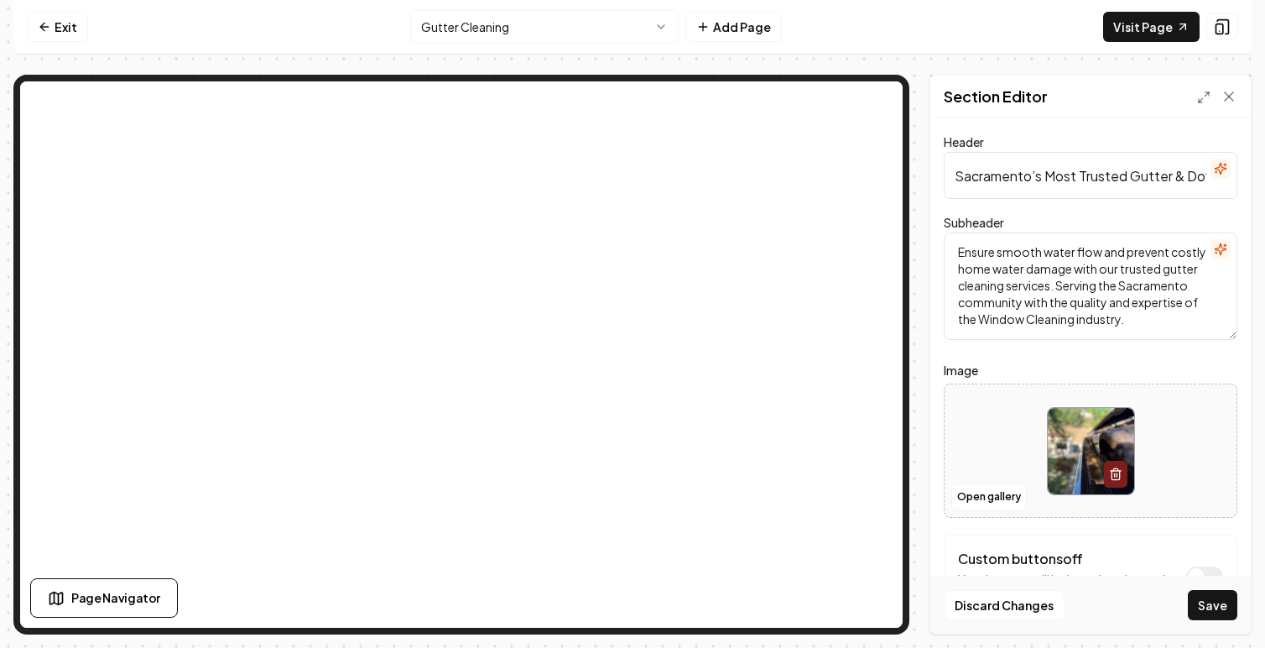
scroll to position [0, 163]
type input "Sacramento’s Most Trusted Gutter & Downspout Cleaning Experts"
click at [1008, 268] on textarea "Ensure smooth water flow and prevent costly home water damage with our trusted …" at bounding box center [1091, 285] width 294 height 107
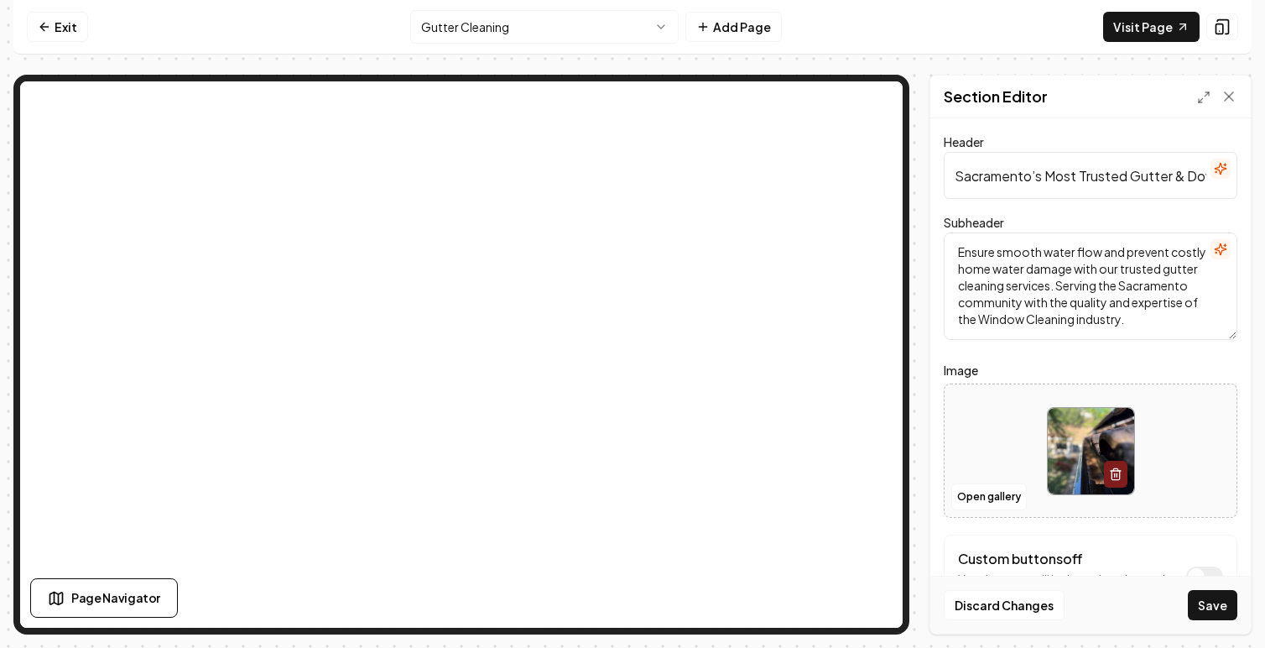
click at [1008, 268] on textarea "Ensure smooth water flow and prevent costly home water damage with our trusted …" at bounding box center [1091, 285] width 294 height 107
paste textarea "Protect your home with professional gutter cleaning and downspout services from…"
type textarea "Protect your home with professional gutter cleaning and downspout services from…"
click at [1211, 597] on button "Save" at bounding box center [1212, 605] width 49 height 30
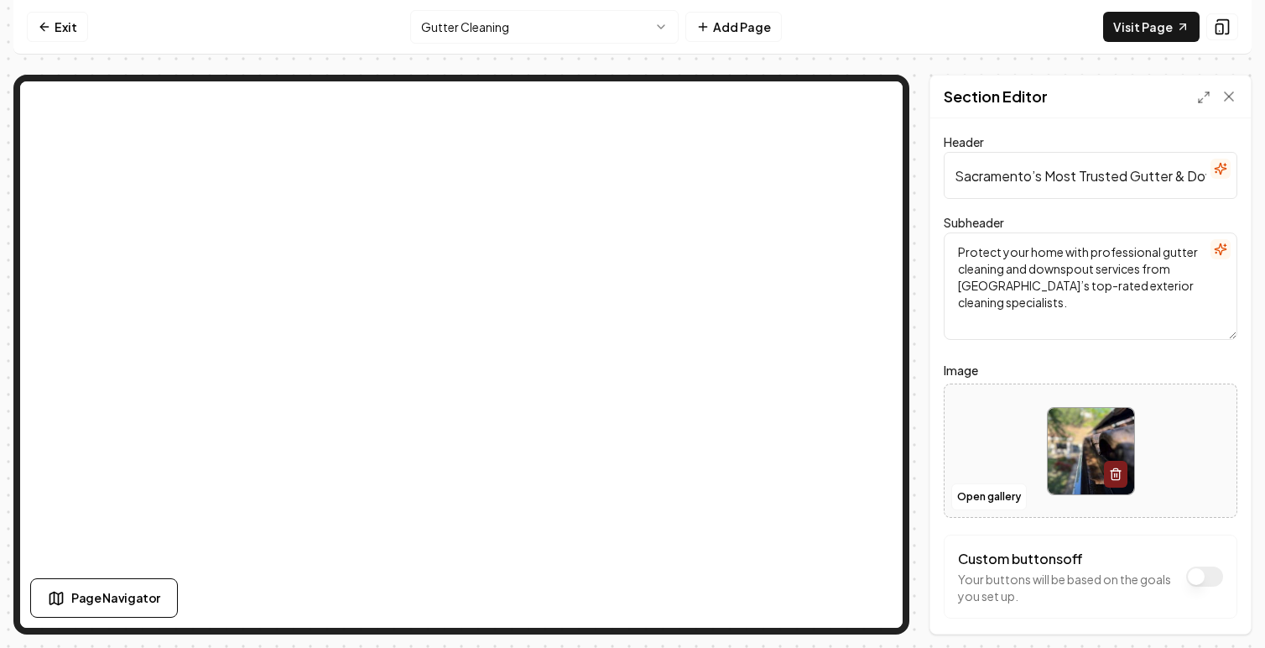
click at [518, 23] on html "Computer Required This feature is only available on a computer. Please switch t…" at bounding box center [632, 324] width 1265 height 648
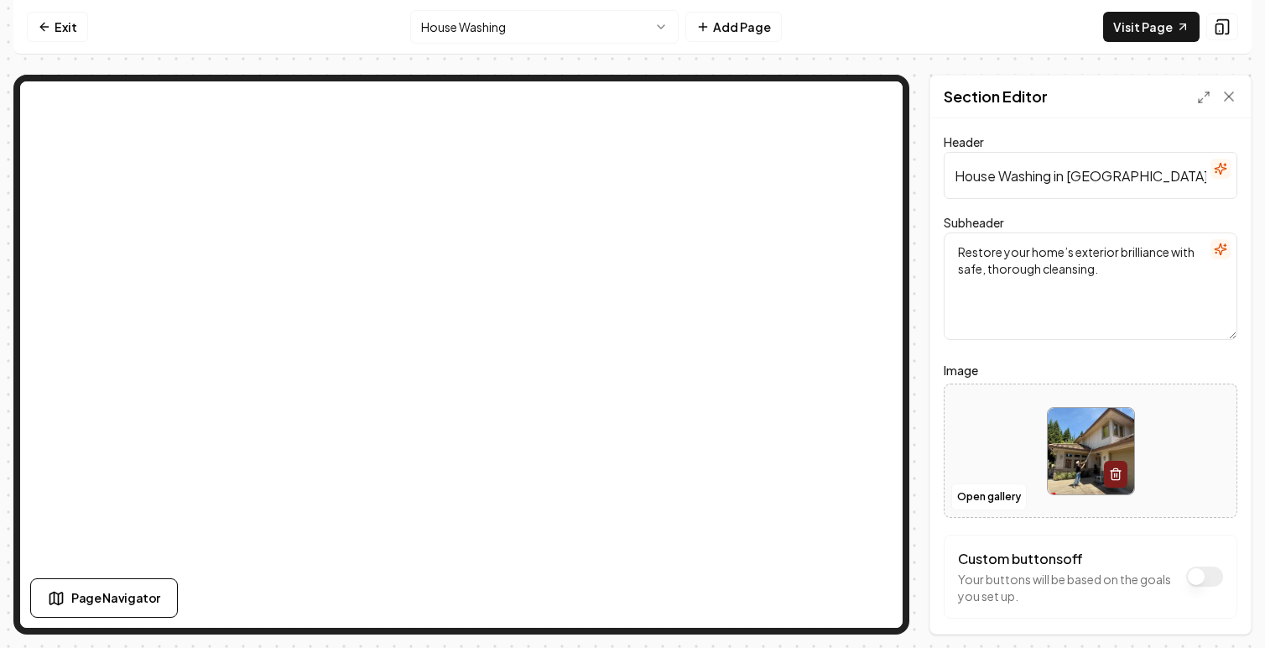
click at [1028, 180] on input "House Washing in [GEOGRAPHIC_DATA], [GEOGRAPHIC_DATA]" at bounding box center [1091, 175] width 294 height 47
paste input "Professional House Washing & Exterior Cleaning in [GEOGRAPHIC_DATA]"
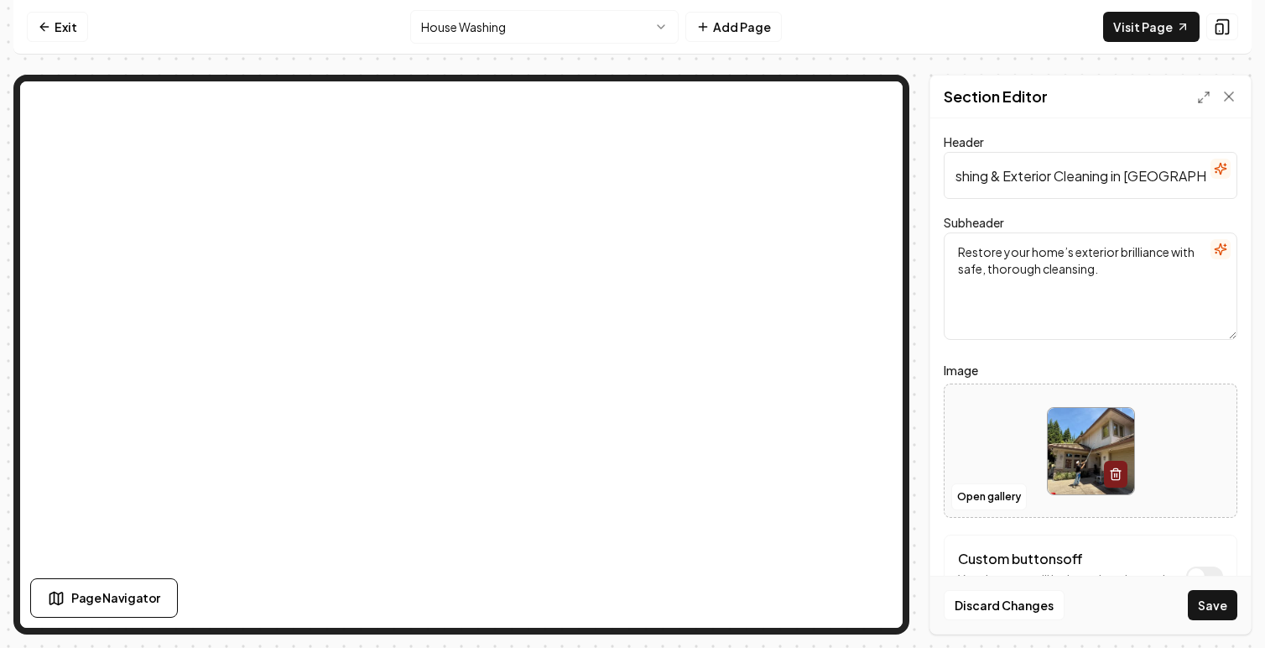
type input "Professional House Washing & Exterior Cleaning in [GEOGRAPHIC_DATA]"
click at [1033, 267] on textarea "Restore your home’s exterior brilliance with safe, thorough cleansing." at bounding box center [1091, 285] width 294 height 107
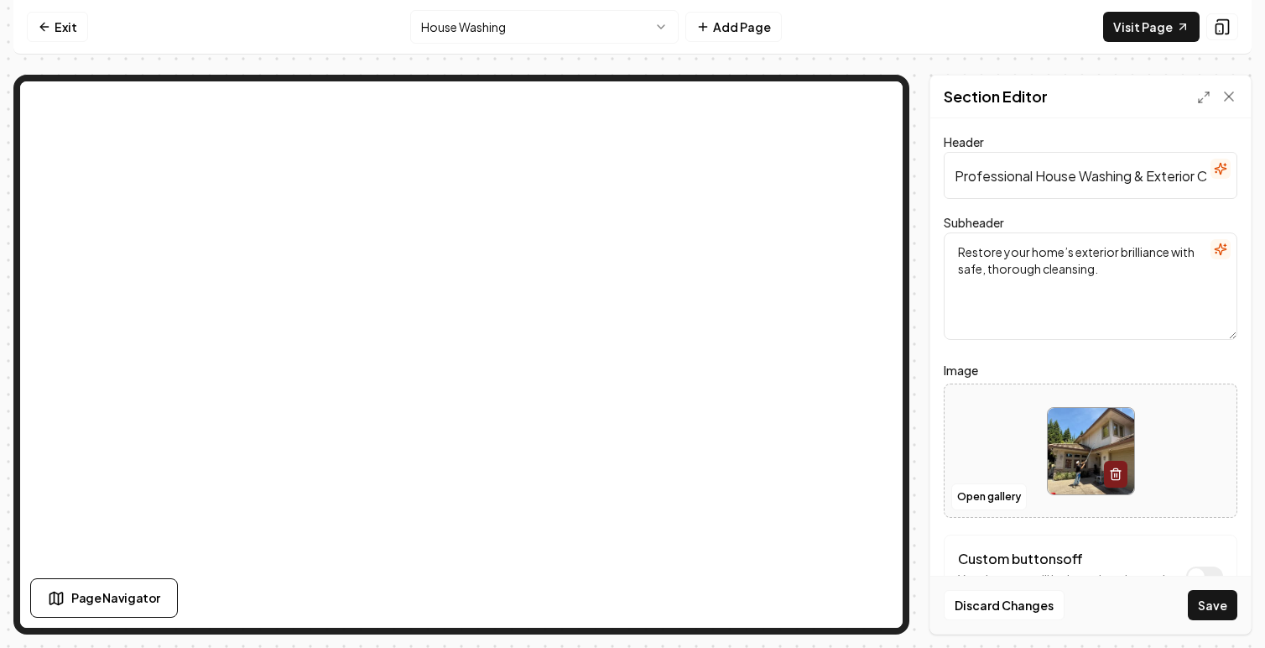
paste textarea "From siding to stucco, our expert soft washing system protects your home and re…"
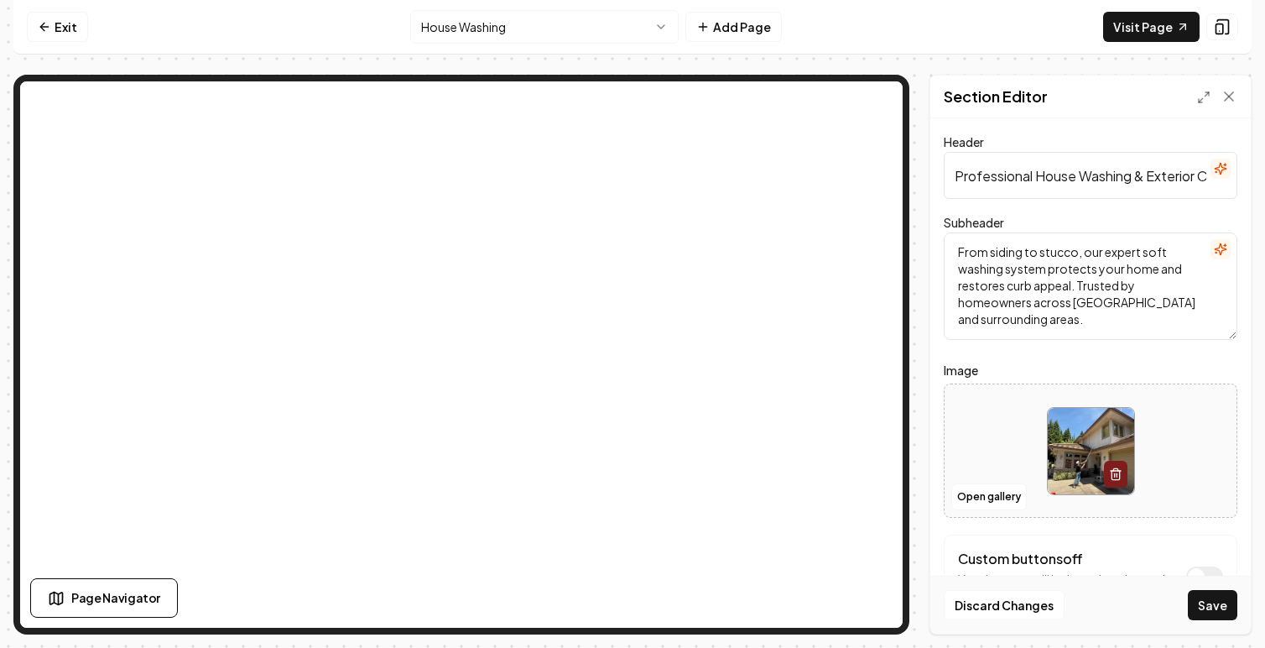
type textarea "From siding to stucco, our expert soft washing system protects your home and re…"
click at [1132, 359] on form "Header Professional House Washing & Exterior Cleaning in [GEOGRAPHIC_DATA] Subh…" at bounding box center [1091, 409] width 294 height 554
click at [1205, 610] on button "Save" at bounding box center [1212, 605] width 49 height 30
click at [1232, 96] on icon at bounding box center [1229, 96] width 17 height 17
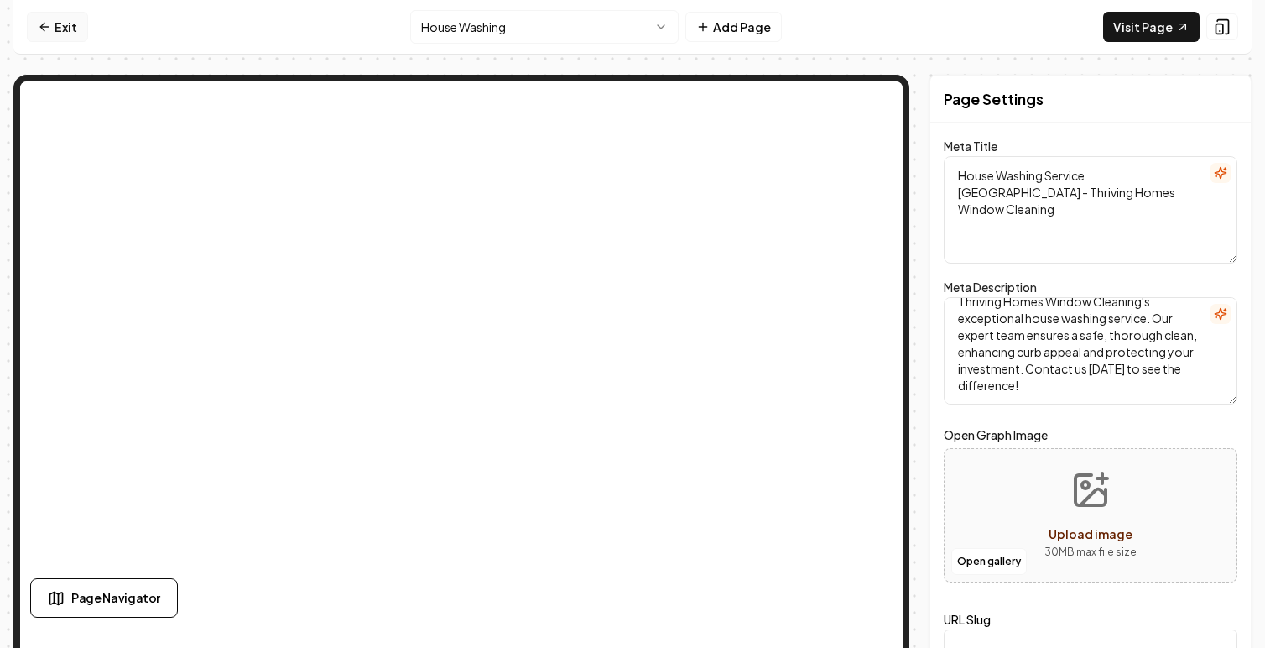
click at [60, 28] on link "Exit" at bounding box center [57, 27] width 61 height 30
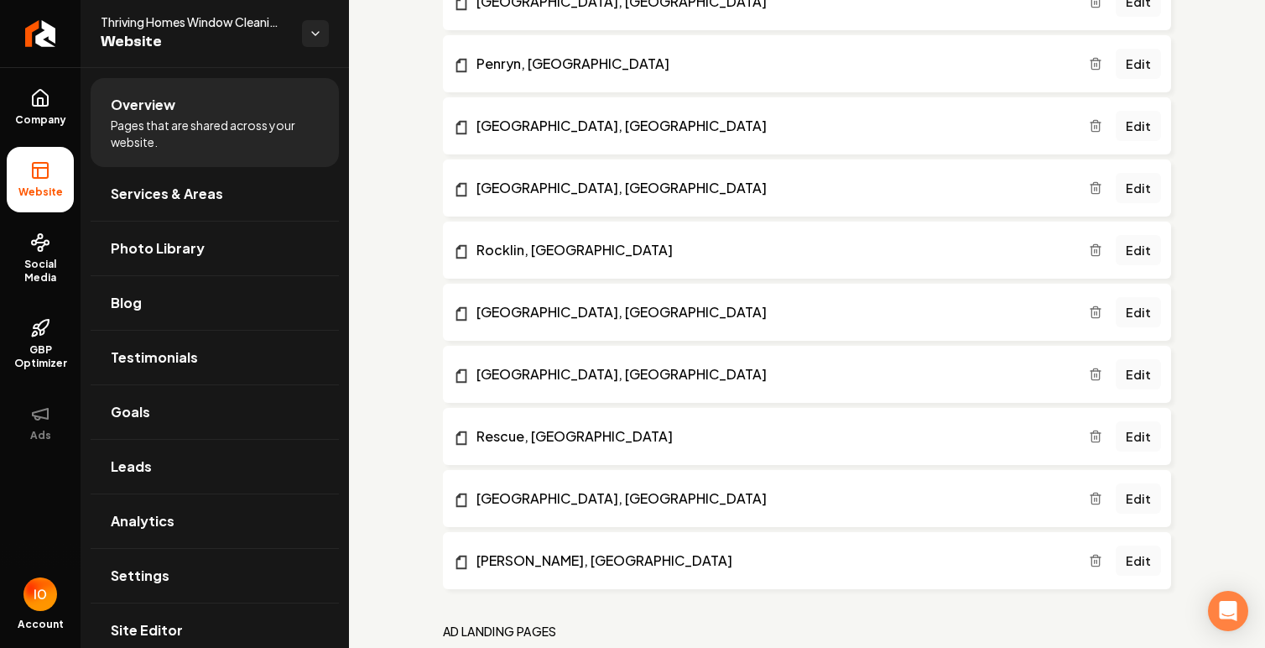
scroll to position [3589, 0]
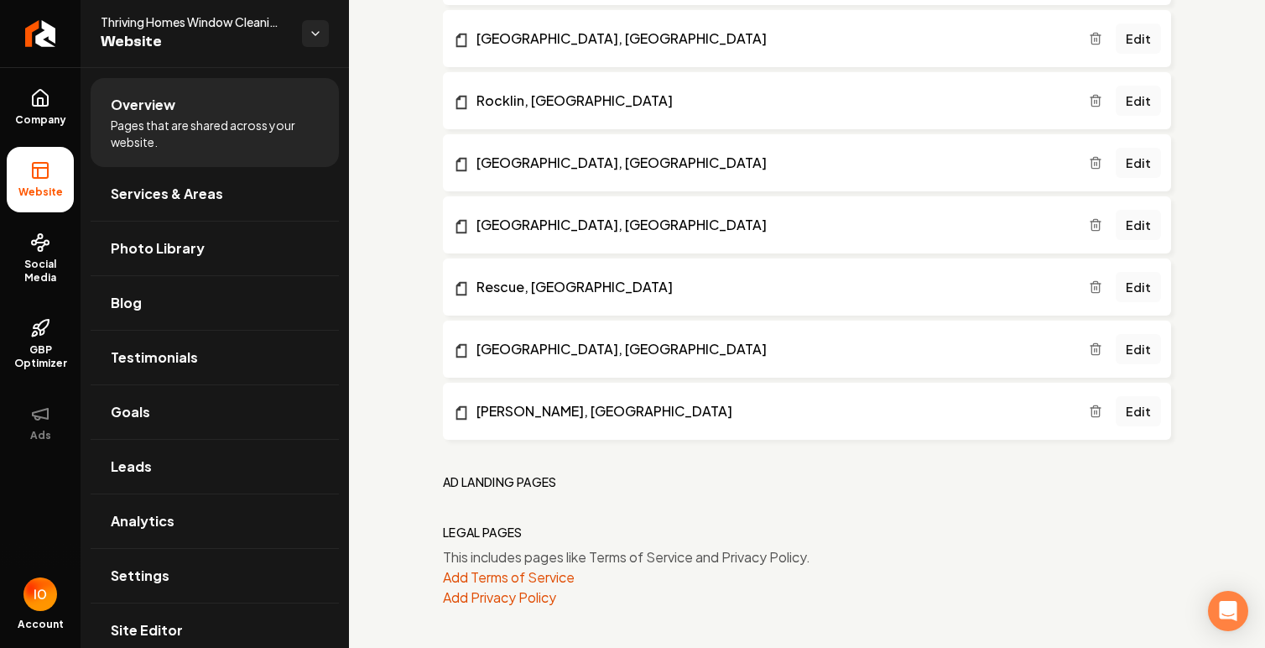
click at [458, 479] on h2 "Ad landing pages" at bounding box center [500, 481] width 114 height 17
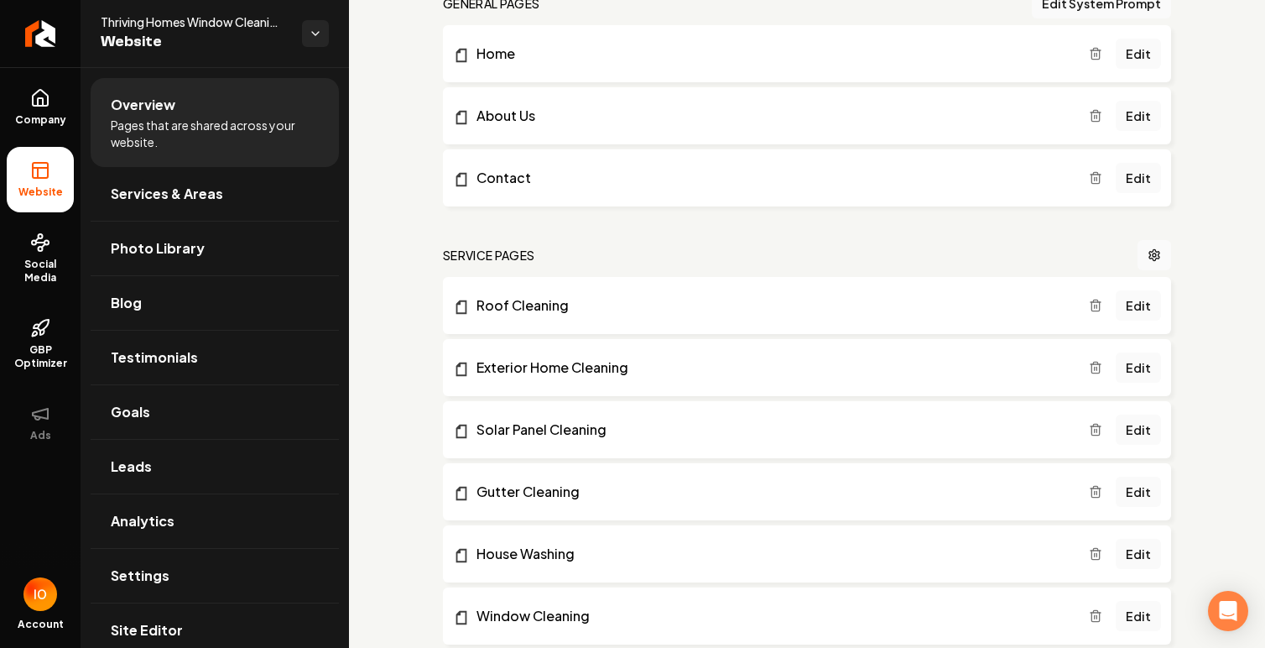
scroll to position [0, 0]
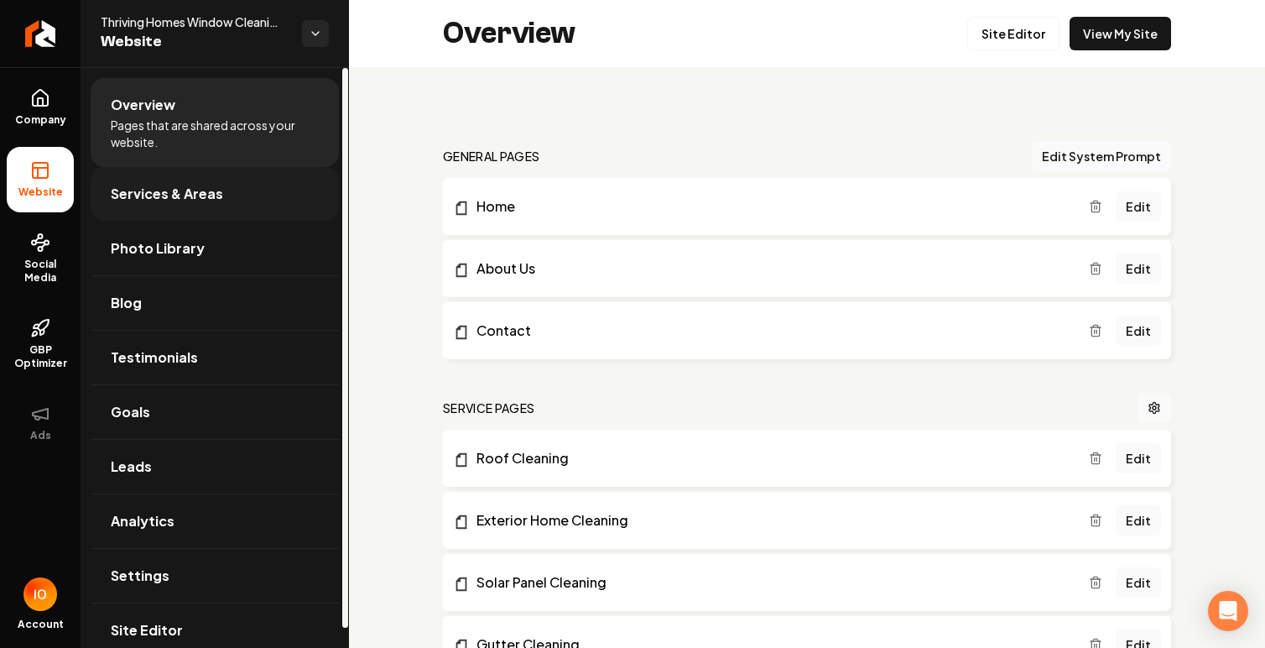
click at [178, 200] on span "Services & Areas" at bounding box center [167, 194] width 112 height 20
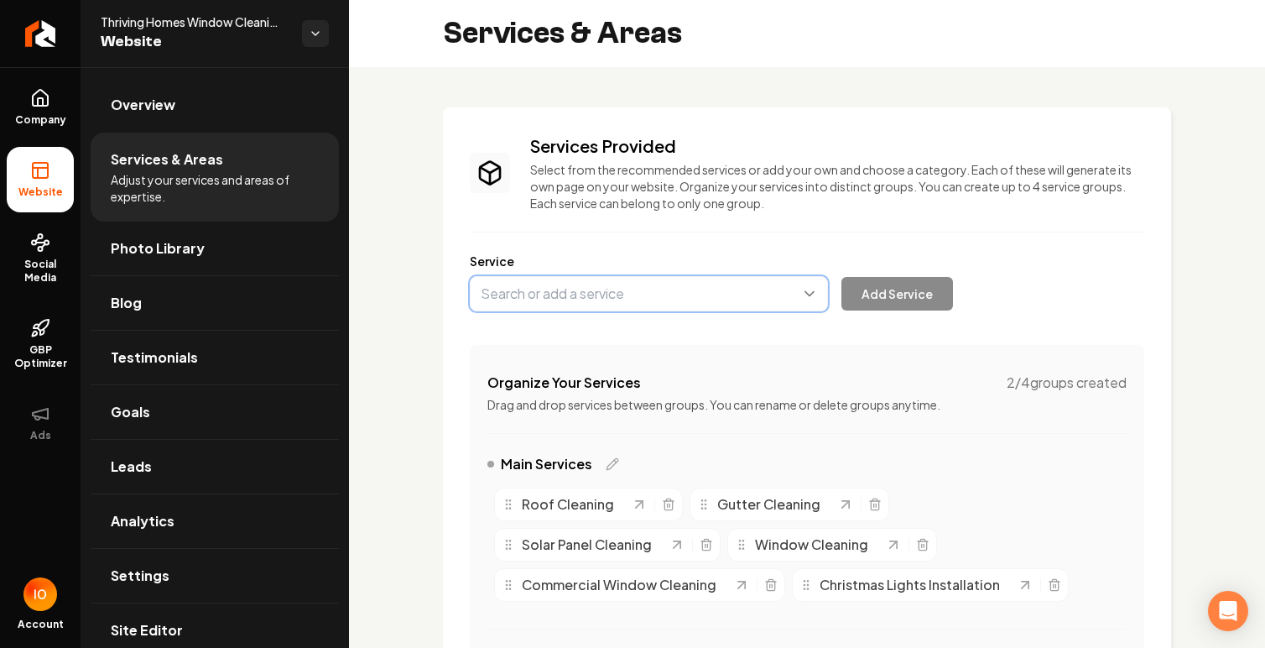
click at [589, 297] on button "Main content area" at bounding box center [649, 293] width 358 height 35
type input "Pressure Washing"
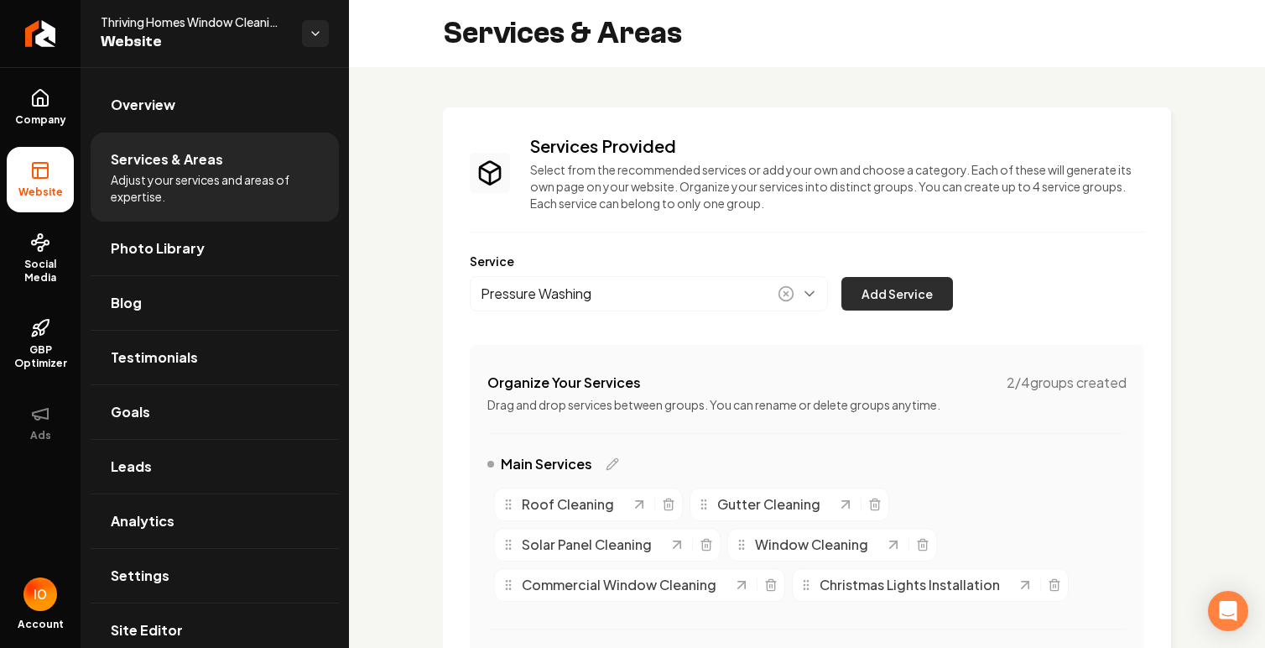
click at [908, 291] on button "Add Service" at bounding box center [897, 294] width 112 height 34
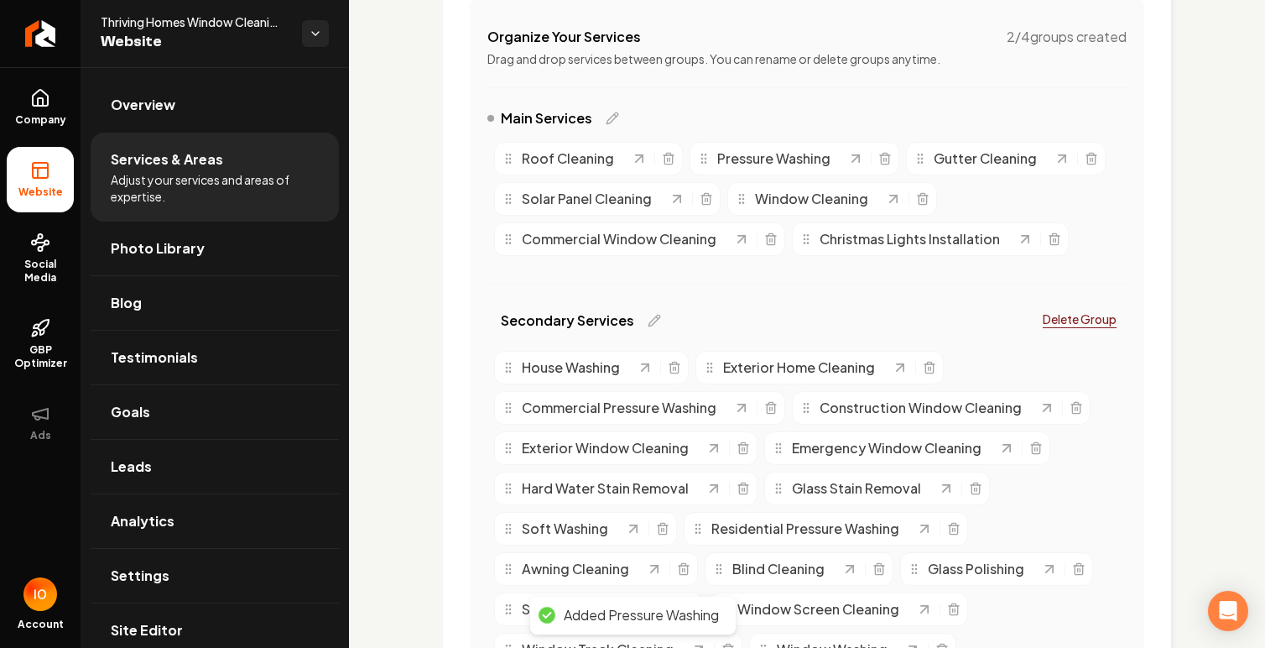
scroll to position [346, 0]
click at [821, 159] on span "Pressure Washing" at bounding box center [773, 158] width 113 height 20
click at [850, 159] on icon "Main content area" at bounding box center [855, 157] width 17 height 17
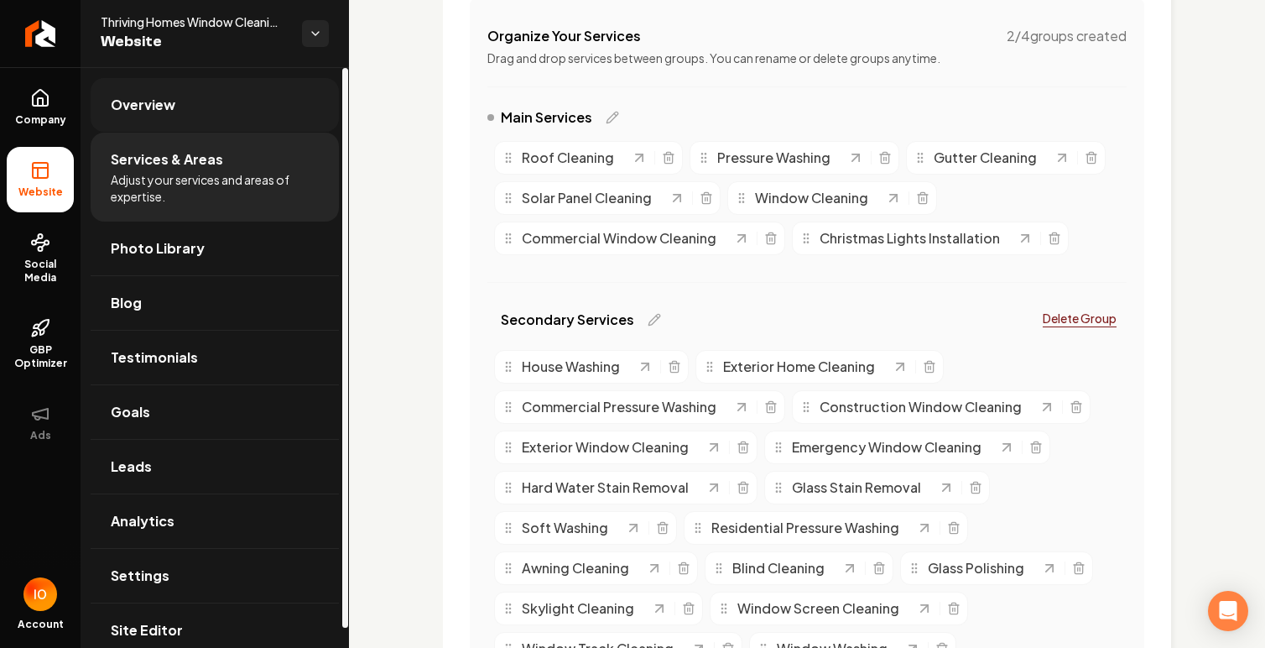
click at [206, 102] on link "Overview" at bounding box center [215, 105] width 248 height 54
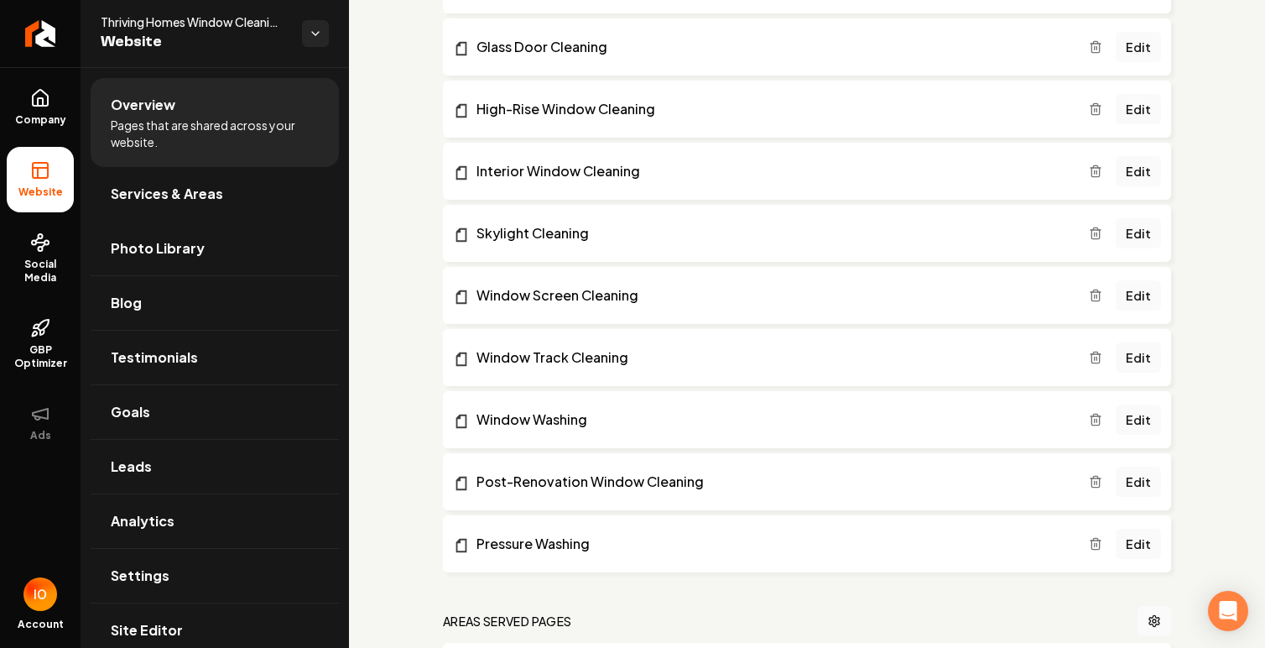
scroll to position [1659, 0]
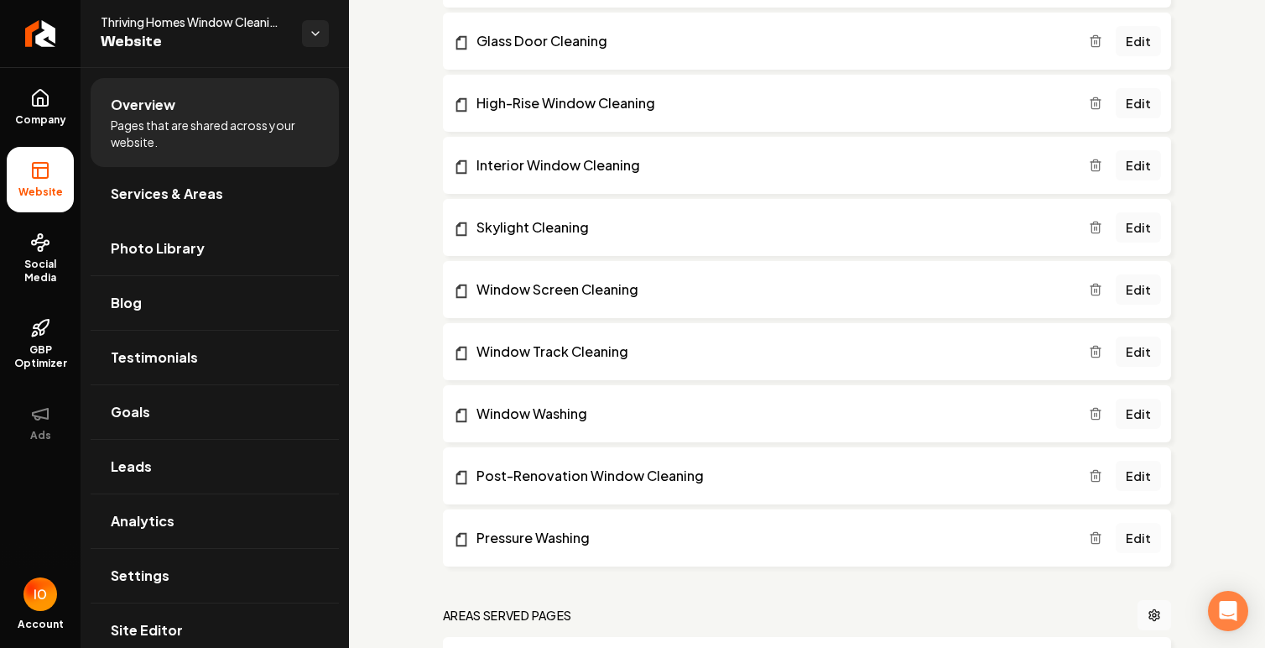
click at [1143, 536] on link "Edit" at bounding box center [1138, 538] width 45 height 30
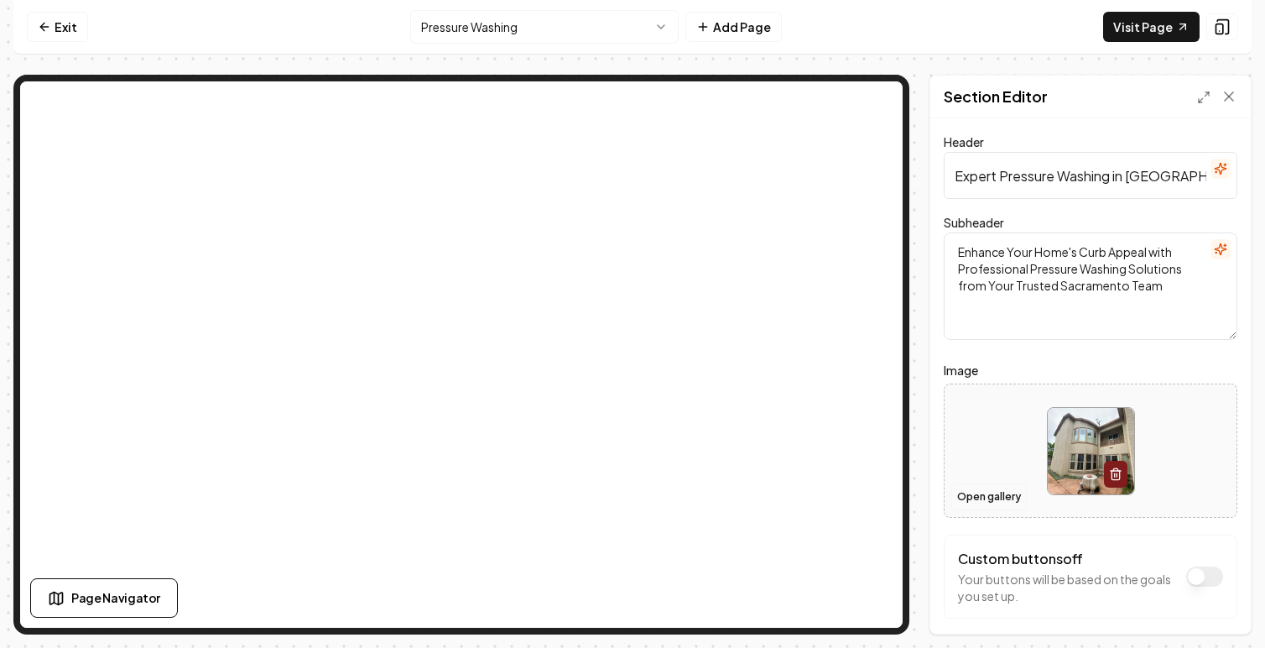
click at [981, 503] on button "Open gallery" at bounding box center [989, 496] width 76 height 27
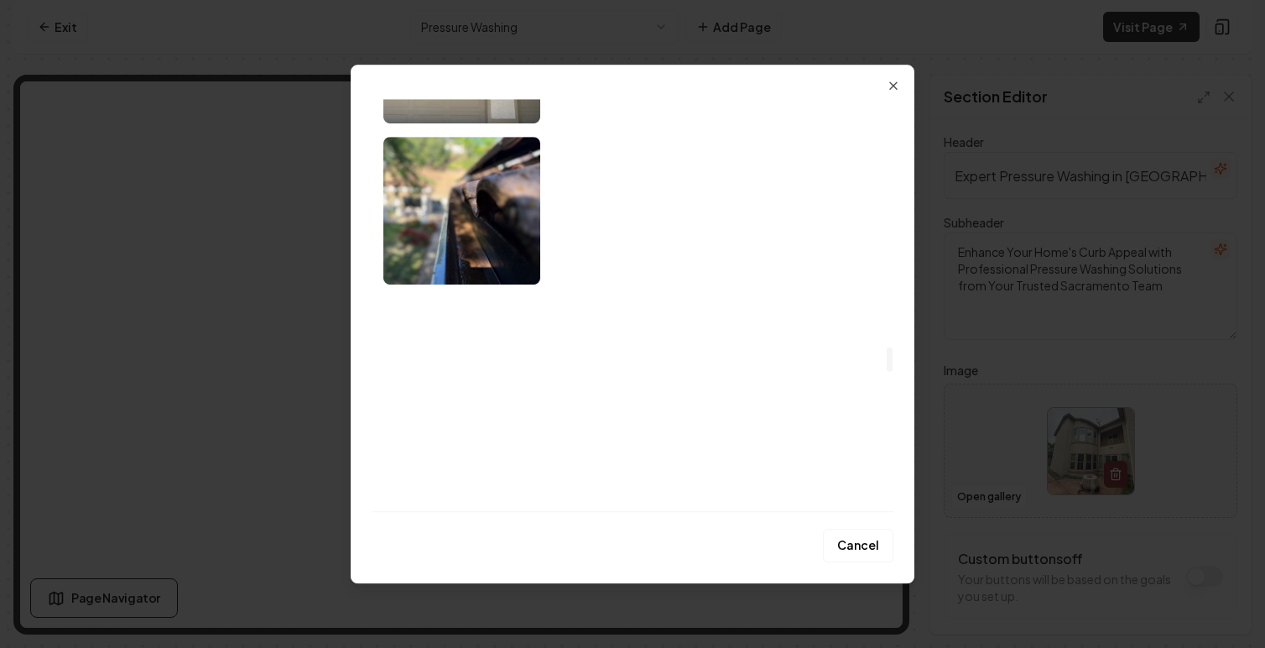
scroll to position [4199, 0]
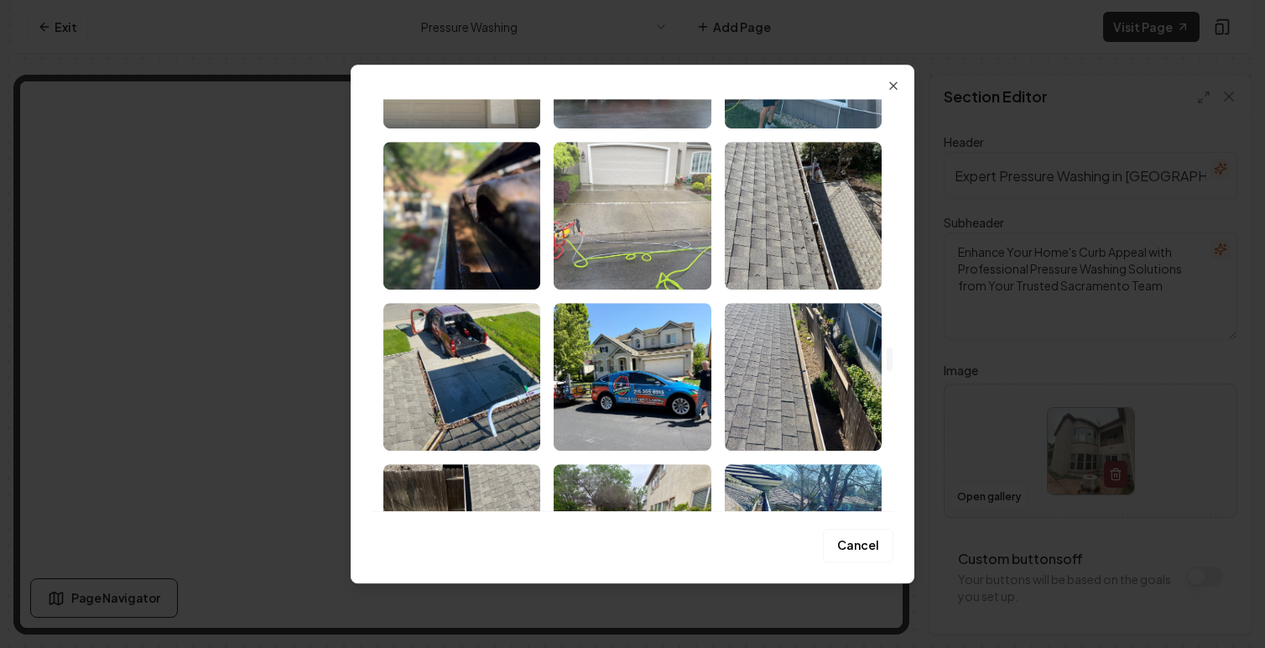
click at [635, 232] on img "Select image image_68a7552d5c7cd75eb87da7c6.jpeg" at bounding box center [632, 216] width 157 height 148
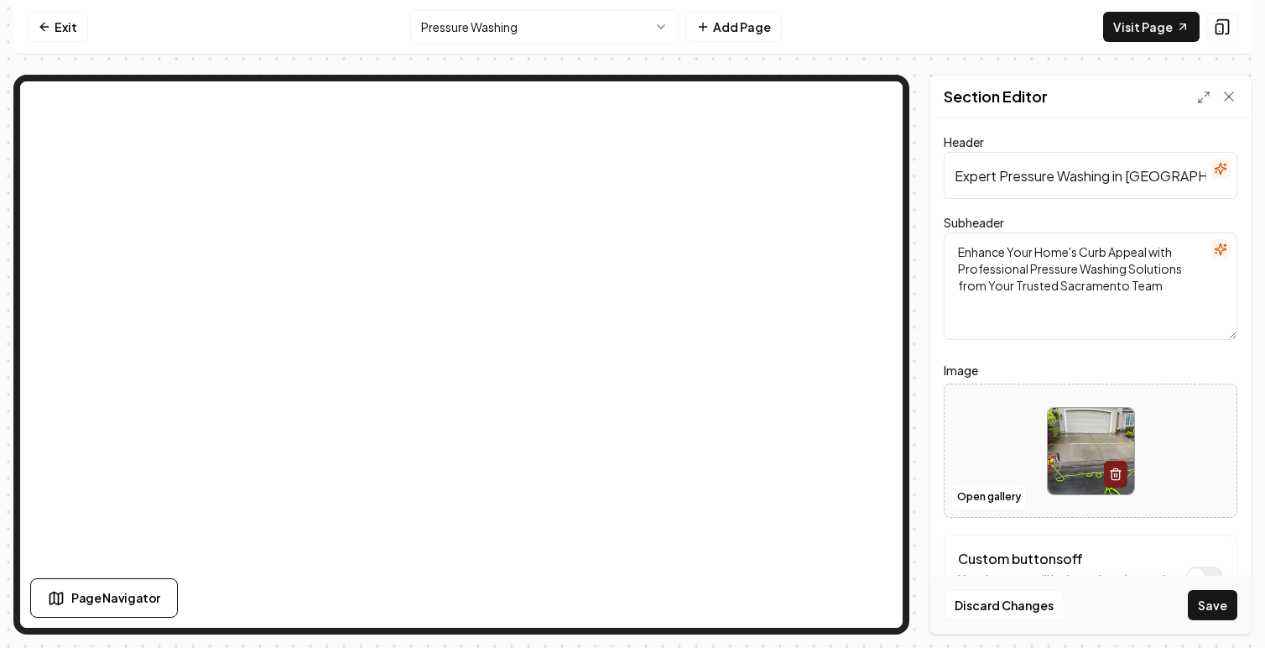
click at [1034, 175] on input "Expert Pressure Washing in [GEOGRAPHIC_DATA]" at bounding box center [1091, 175] width 294 height 47
paste input "Sacramento’s Trusted Pressure Washing & Power Washing Company"
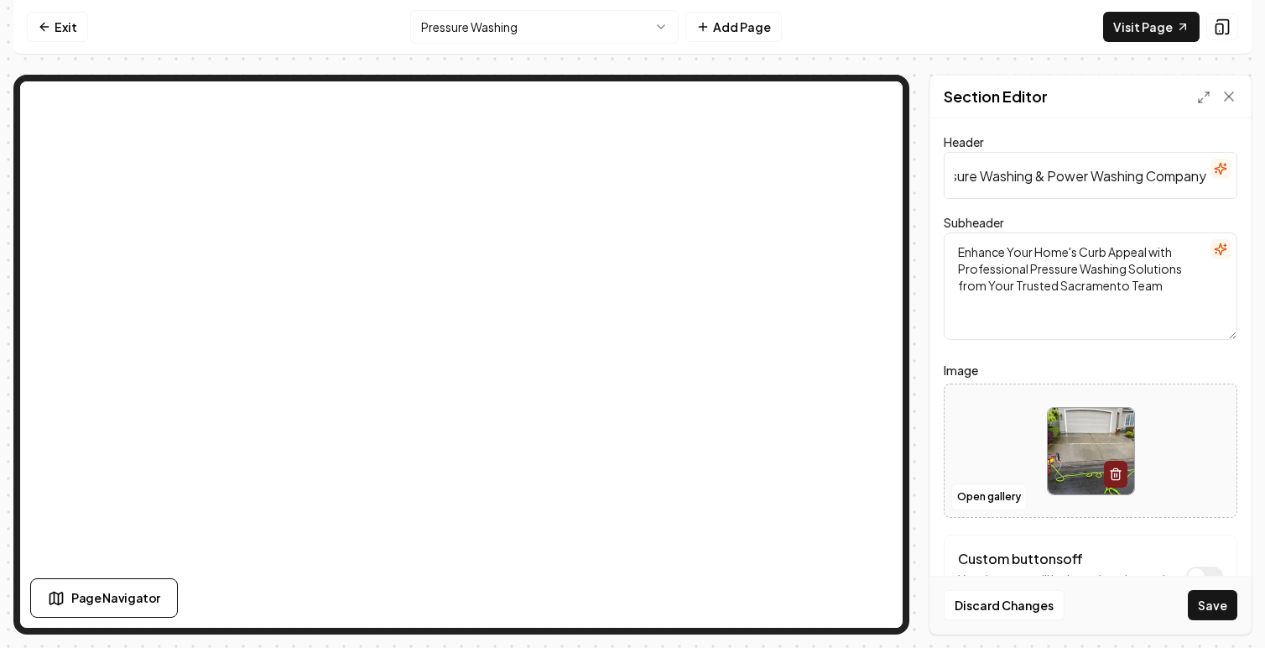
type input "Sacramento’s Trusted Pressure Washing & Power Washing Company"
click at [1019, 279] on textarea "Enhance Your Home's Curb Appeal with Professional Pressure Washing Solutions fr…" at bounding box center [1091, 285] width 294 height 107
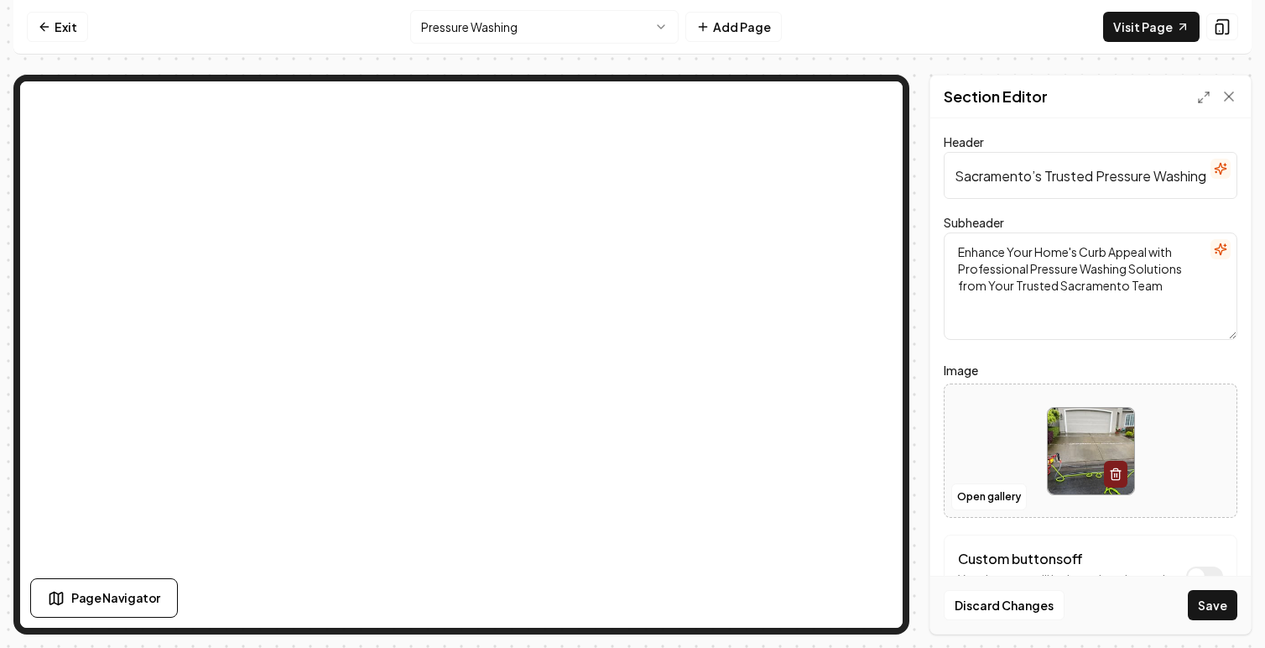
paste textarea "Backed by 5-star reviews, we provide safe and effective pressure washing for dr…"
type textarea "Backed by 5-star reviews, we provide safe and effective pressure washing for dr…"
click at [1217, 607] on button "Save" at bounding box center [1212, 605] width 49 height 30
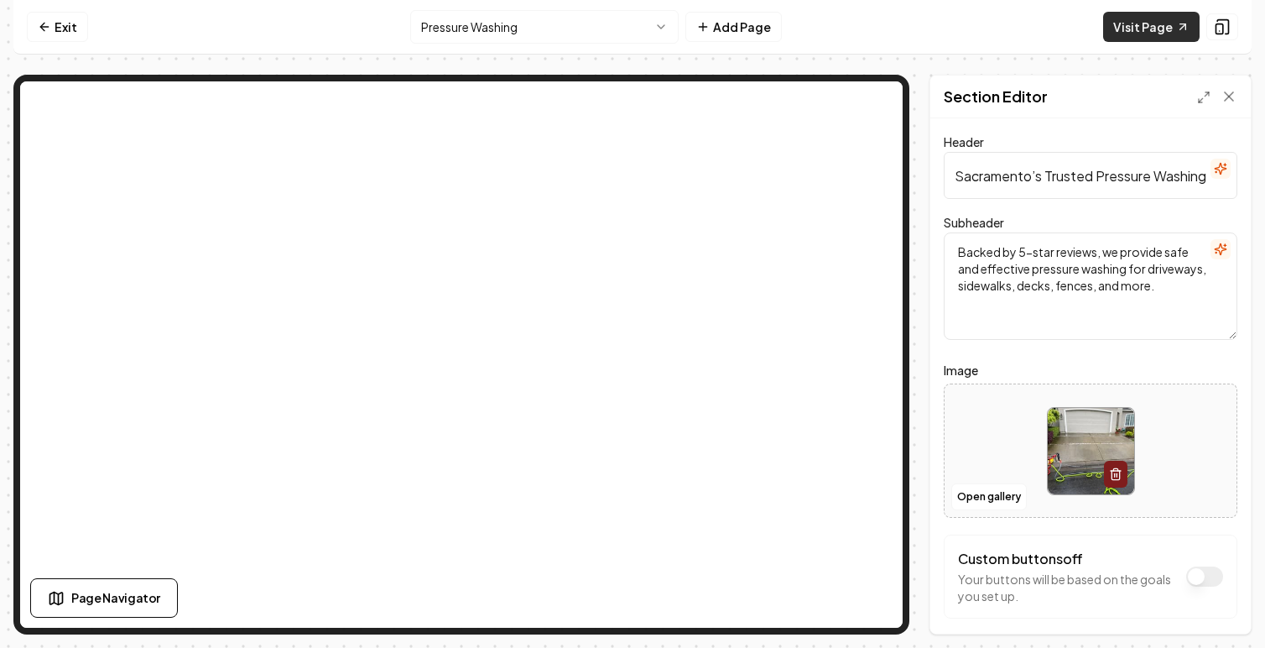
click at [1147, 27] on link "Visit Page" at bounding box center [1151, 27] width 96 height 30
click at [65, 26] on link "Exit" at bounding box center [57, 27] width 61 height 30
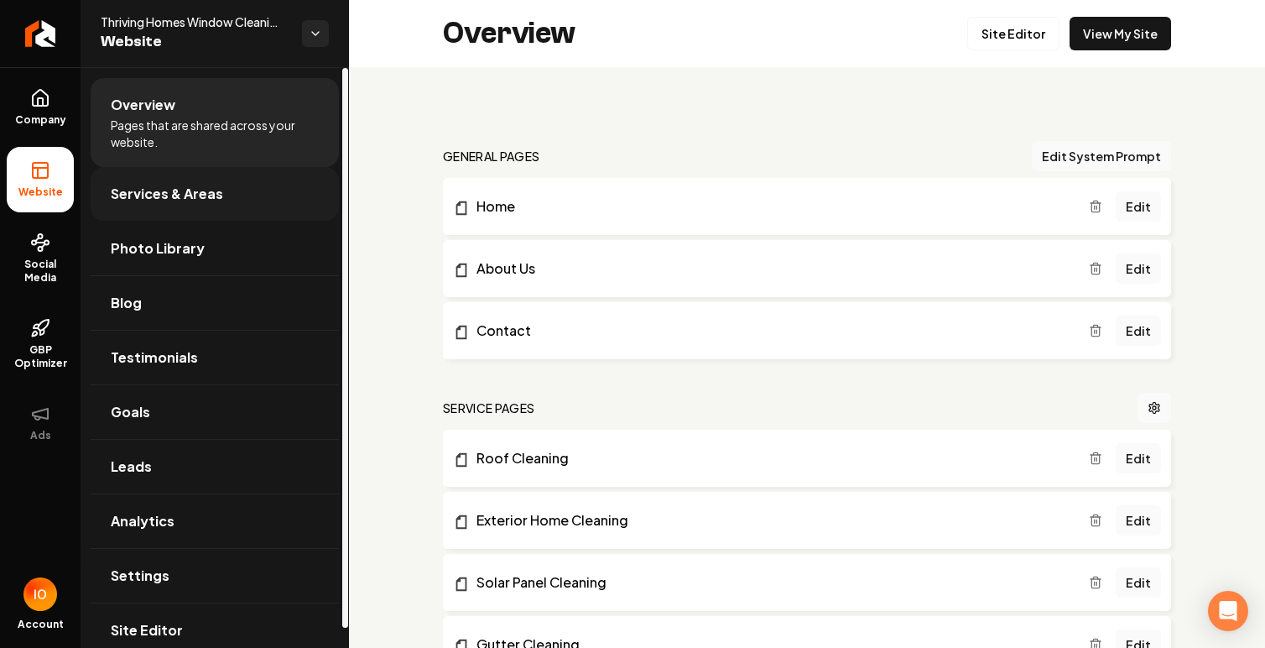
click at [216, 199] on span "Services & Areas" at bounding box center [167, 194] width 112 height 20
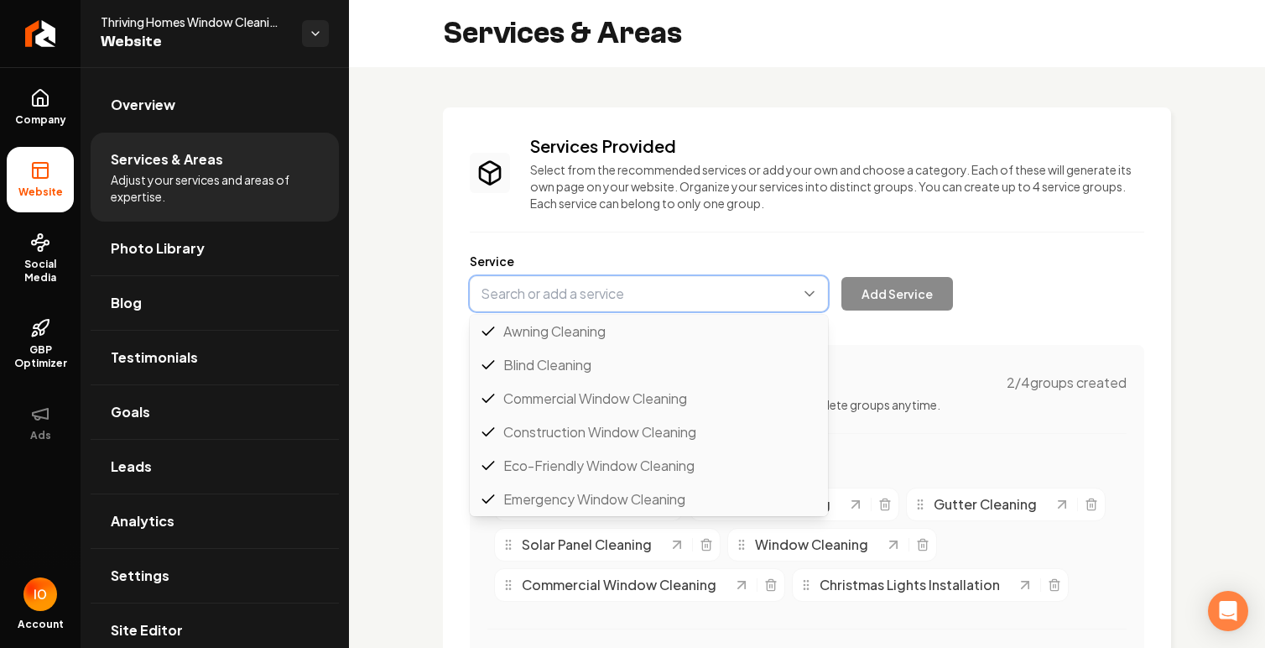
click at [613, 291] on button "Main content area" at bounding box center [649, 293] width 358 height 35
paste input "Power washing"
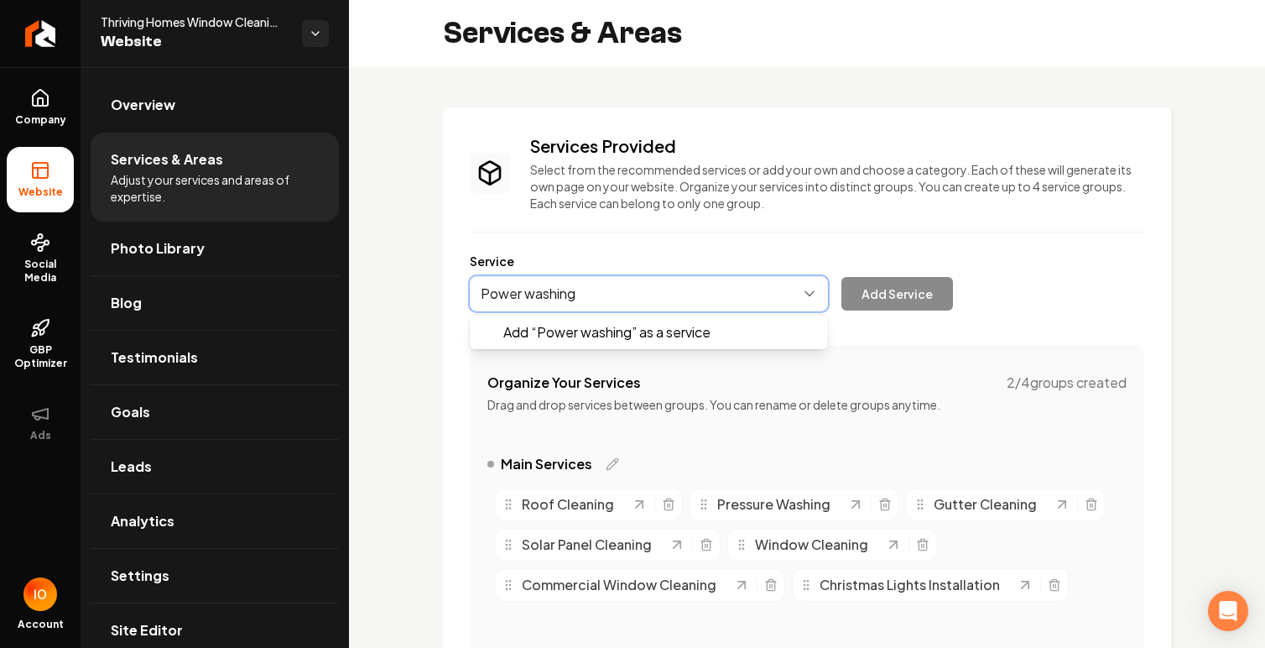
scroll to position [0, 0]
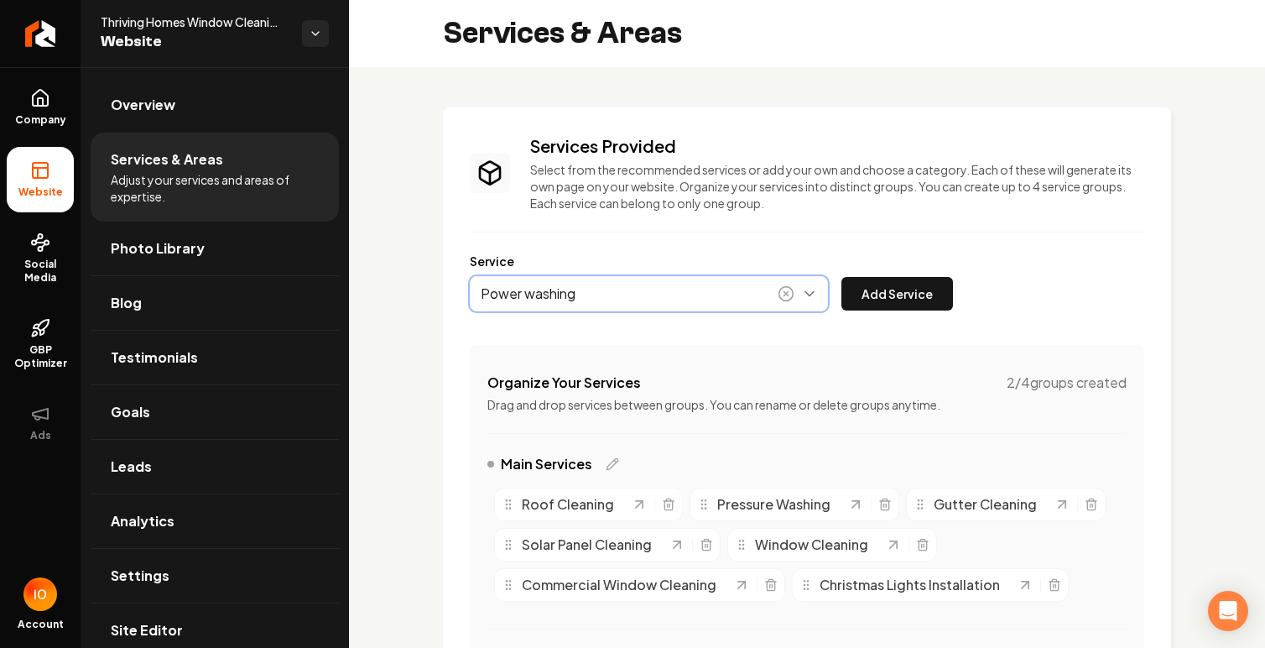
type input "Power washing"
click at [793, 296] on icon "Main content area" at bounding box center [786, 293] width 17 height 17
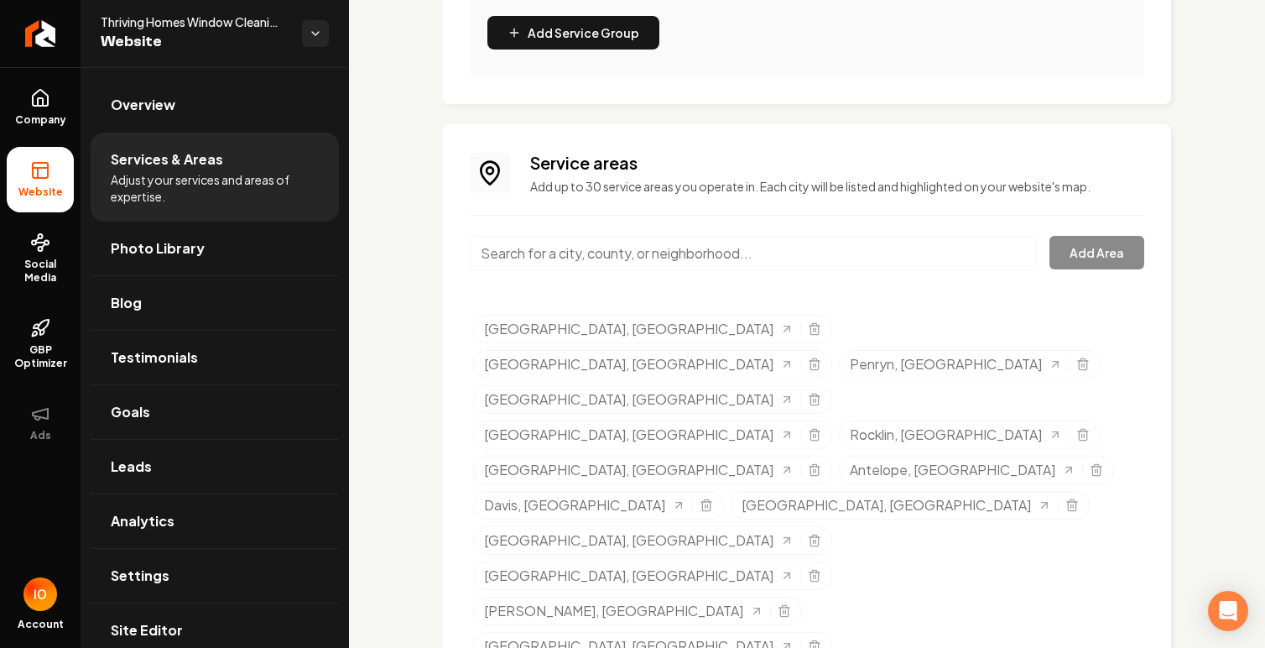
scroll to position [1229, 0]
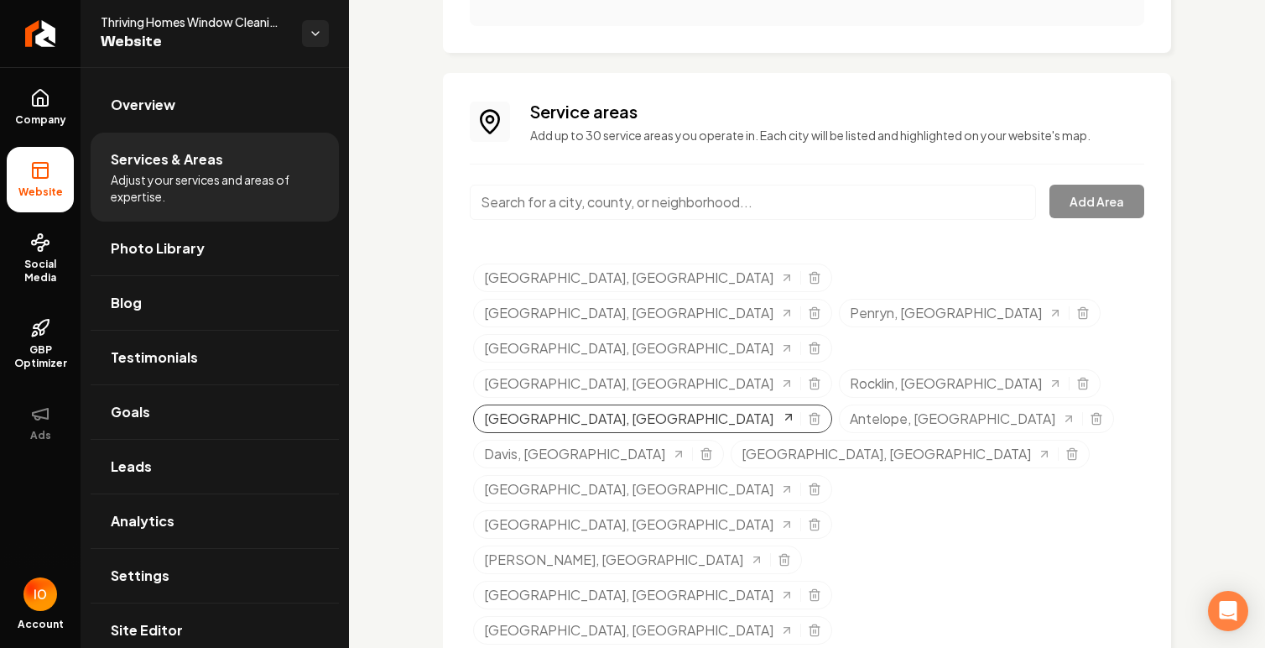
click at [773, 409] on span "[GEOGRAPHIC_DATA], [GEOGRAPHIC_DATA]" at bounding box center [628, 419] width 289 height 20
